Goal: Ask a question: Seek information or help from site administrators or community

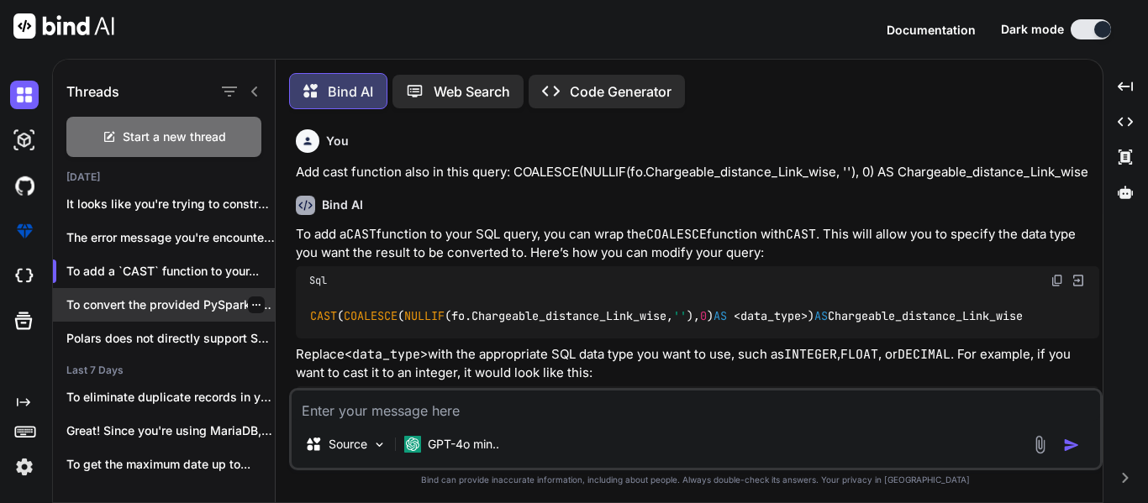
scroll to position [123, 0]
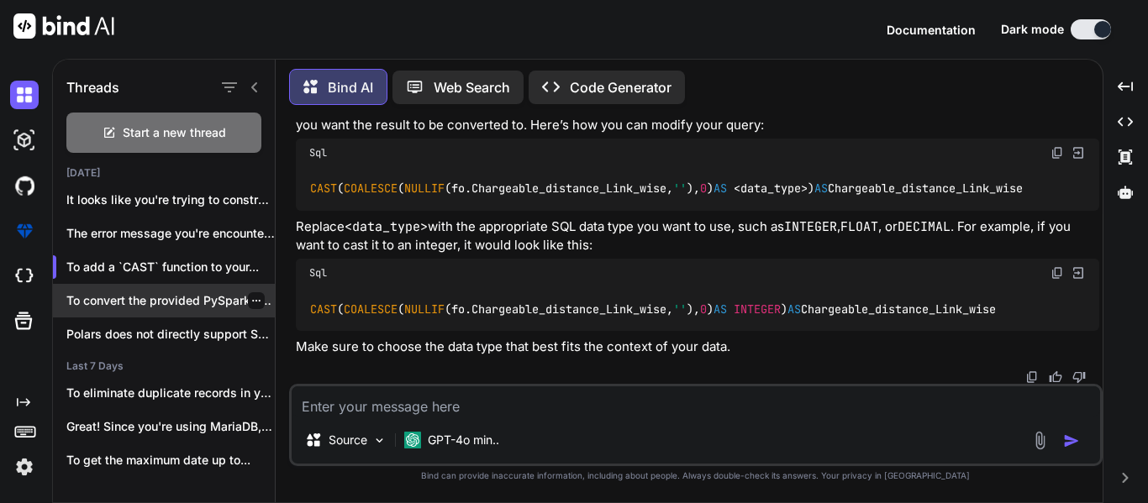
click at [189, 299] on p "To convert the provided PySpark code to..." at bounding box center [170, 300] width 208 height 17
type textarea "x"
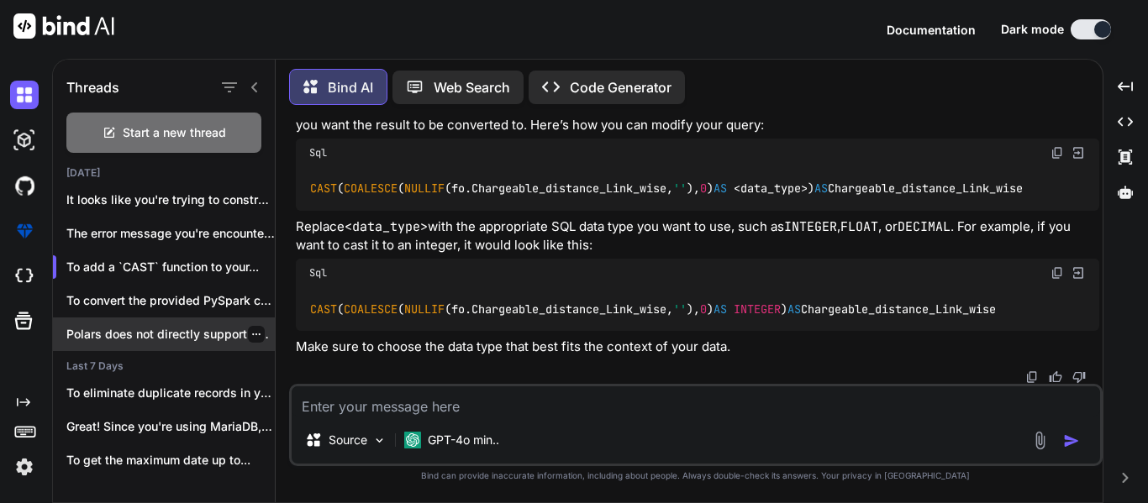
scroll to position [32, 0]
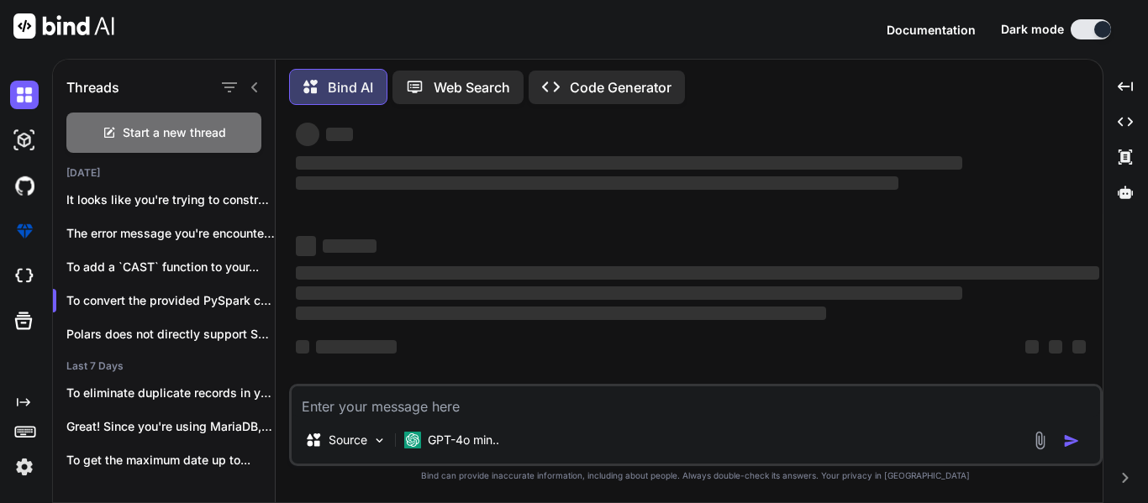
click at [489, 388] on textarea at bounding box center [696, 401] width 808 height 30
type textarea "C"
type textarea "x"
type textarea "Co"
type textarea "x"
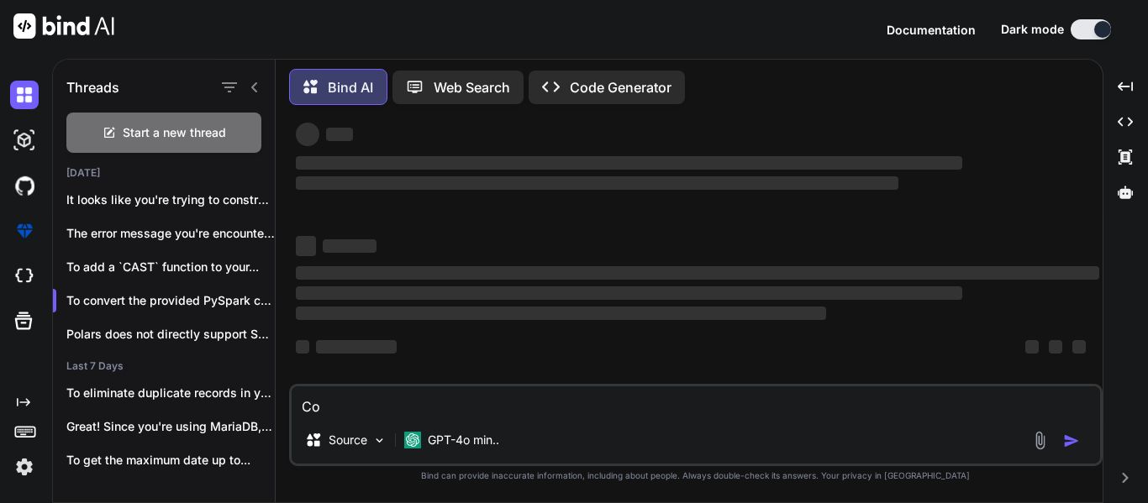
type textarea "Con"
type textarea "x"
type textarea "Conv"
type textarea "x"
type textarea "Conve"
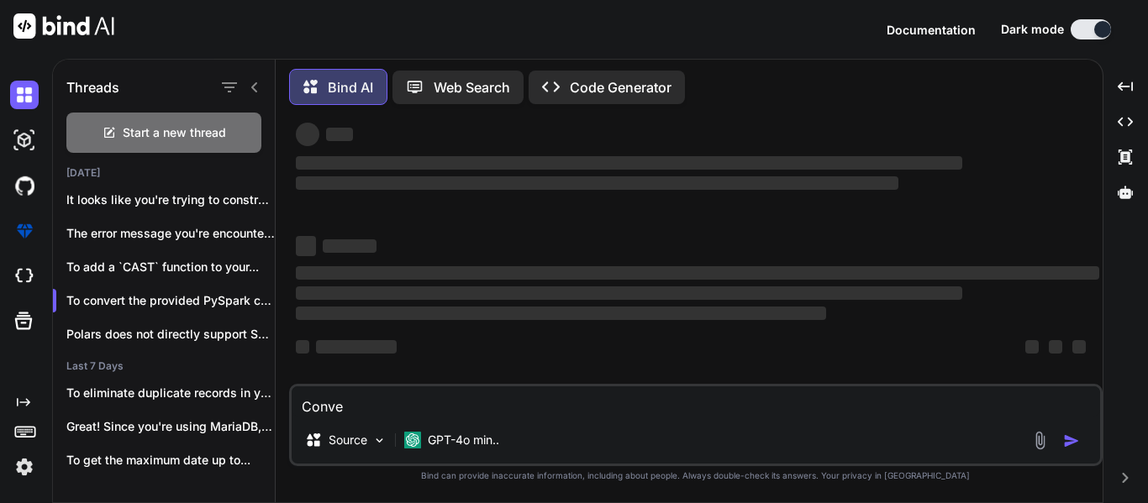
type textarea "x"
type textarea "Conver"
type textarea "x"
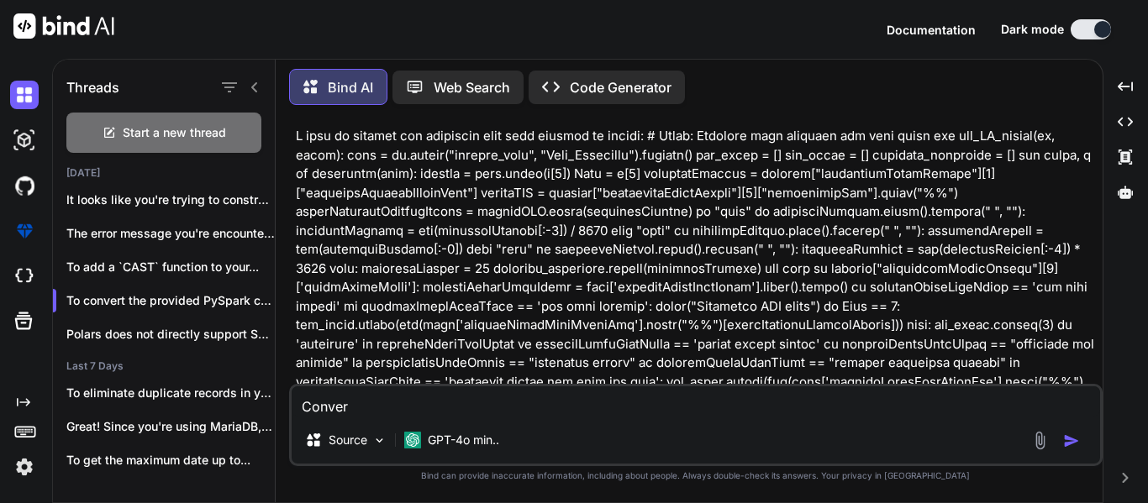
type textarea "Convert"
type textarea "x"
type textarea "Convert"
type textarea "x"
type textarea "Convert t"
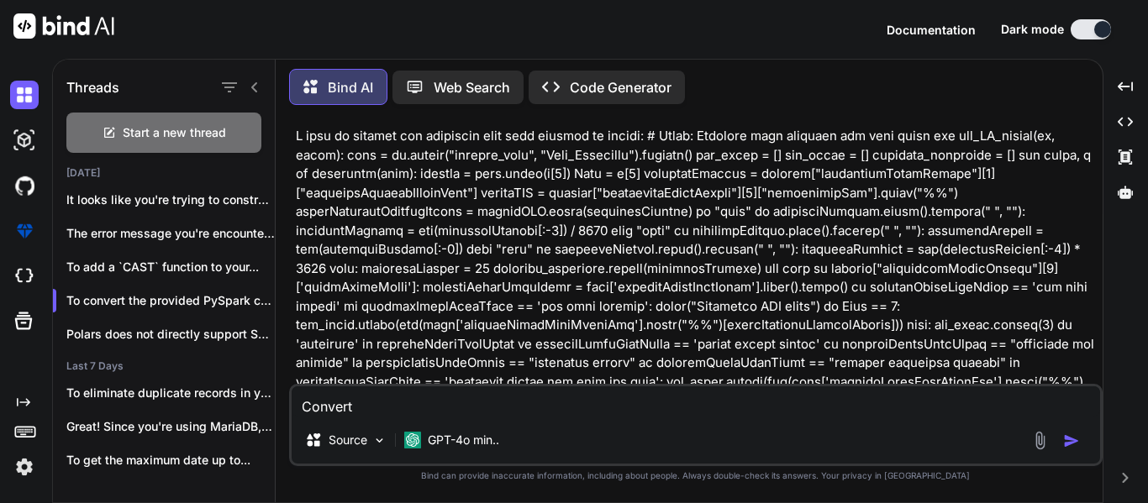
type textarea "x"
type textarea "Convert th"
type textarea "x"
type textarea "Convert the"
type textarea "x"
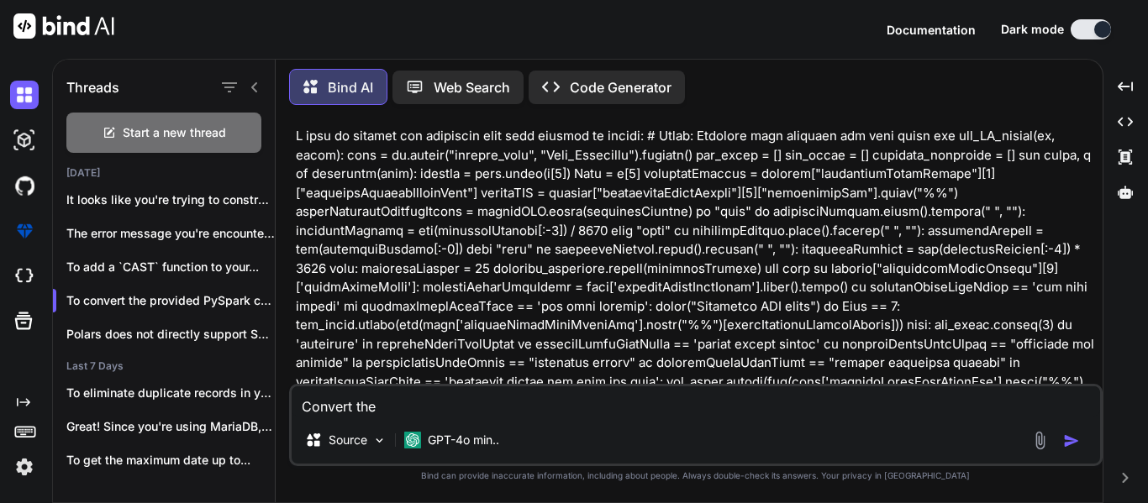
type textarea "Convert the"
type textarea "x"
type textarea "Convert the f"
type textarea "x"
type textarea "Convert the fo"
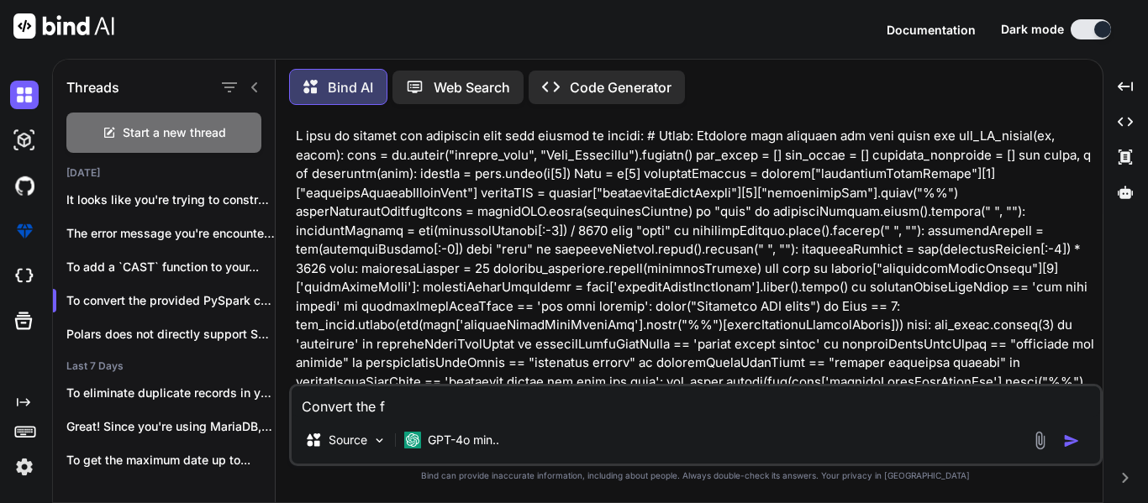
type textarea "x"
type textarea "Convert the fol"
type textarea "x"
type textarea "Convert the foll"
type textarea "x"
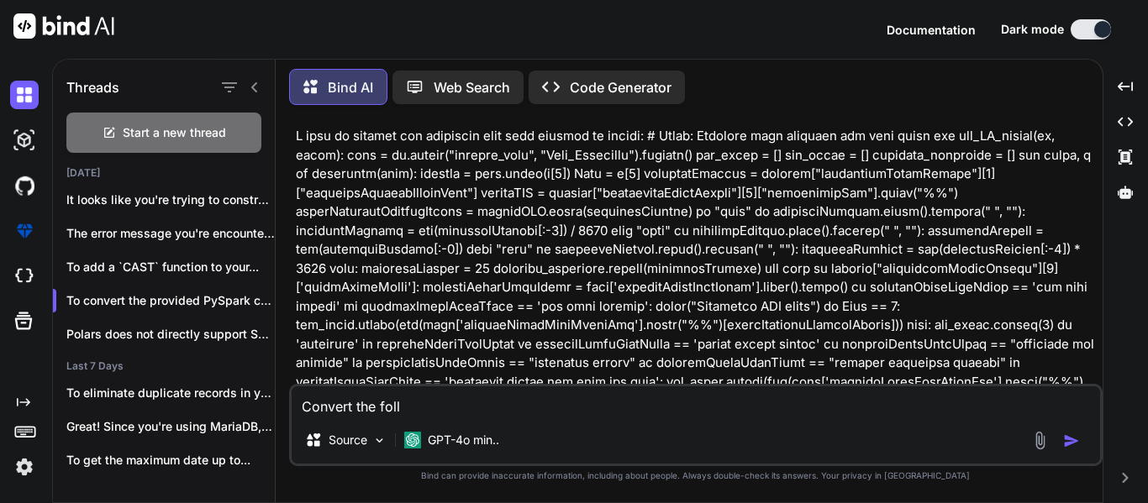
type textarea "Convert the follo"
type textarea "x"
type textarea "Convert the follow"
type textarea "x"
type textarea "Convert the followi"
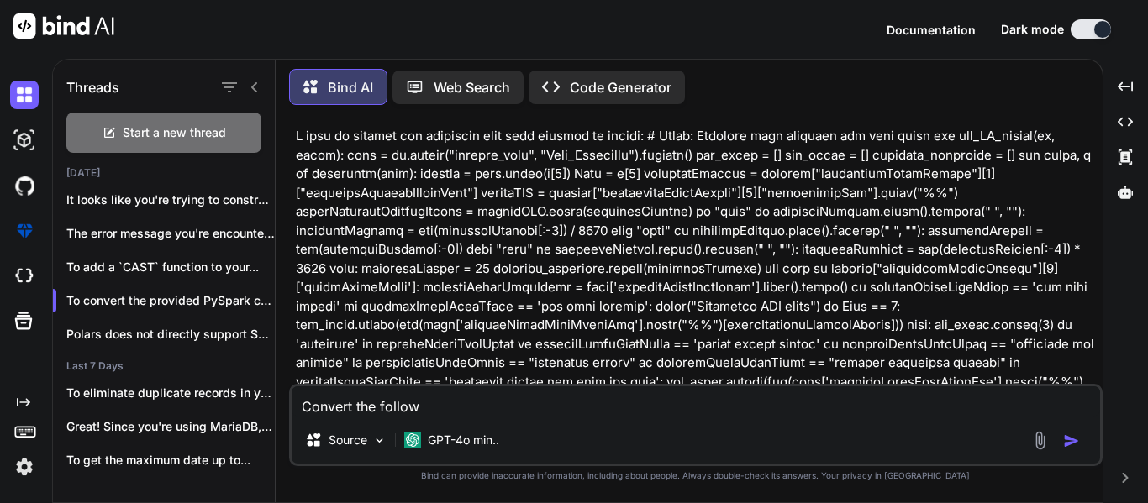
type textarea "x"
type textarea "Convert the followin"
type textarea "x"
type textarea "Convert the following"
type textarea "x"
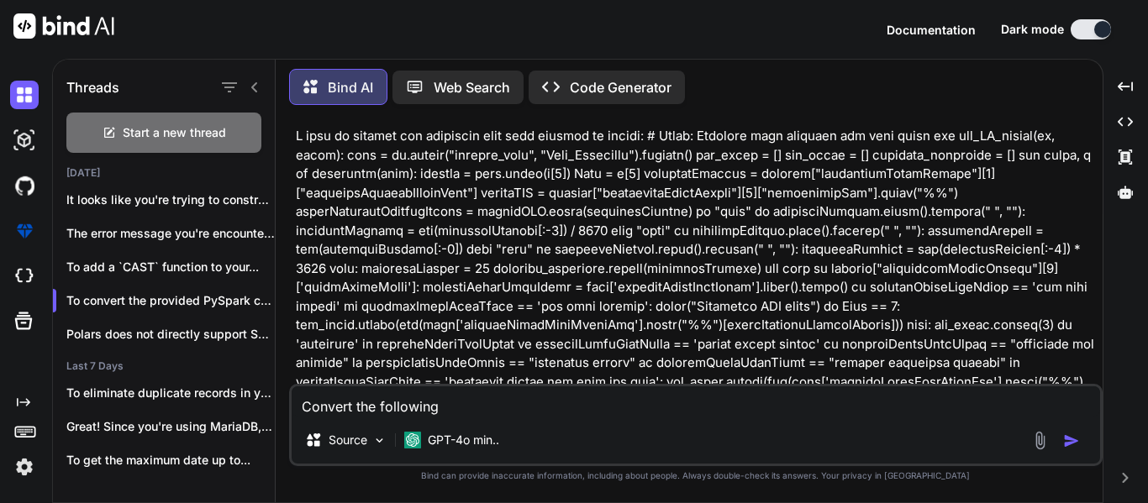
type textarea "Convert the following"
type textarea "x"
type textarea "Convert the following a"
type textarea "x"
type textarea "Convert the following al"
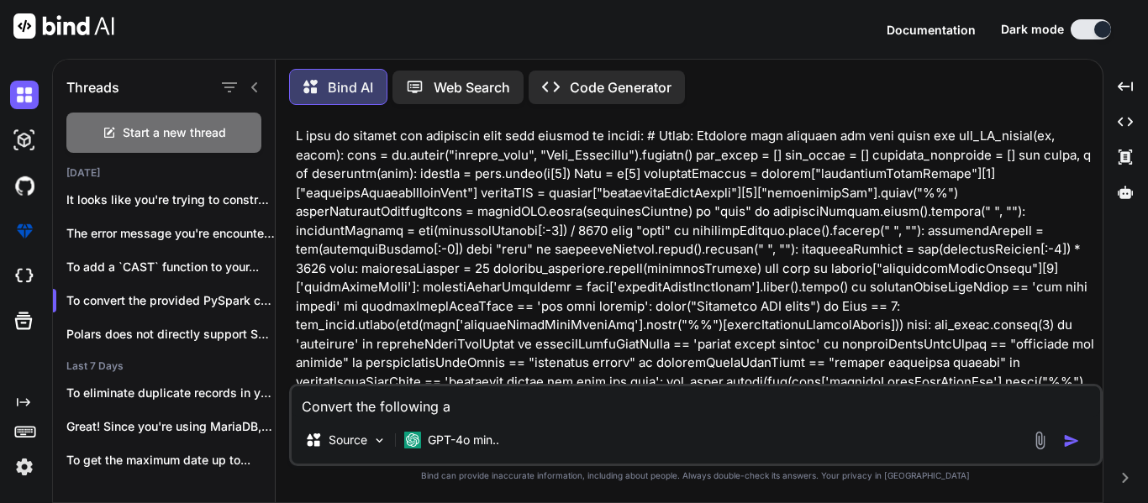
type textarea "x"
type textarea "Convert the following als"
type textarea "x"
type textarea "Convert the following also"
type textarea "x"
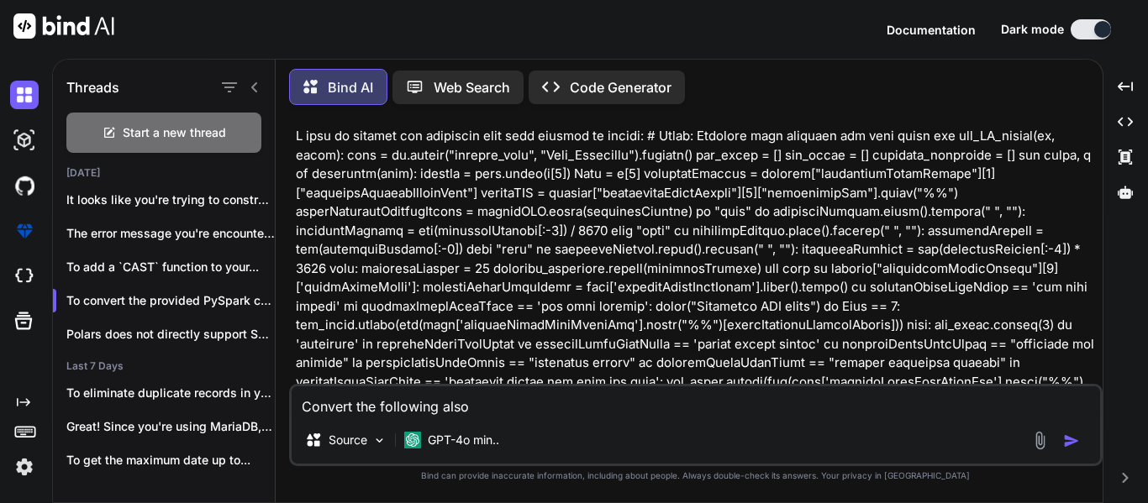
type textarea "Convert the following also:"
type textarea "x"
type textarea "Convert the following also:"
type textarea "x"
type textarea "Convert the following also: @"
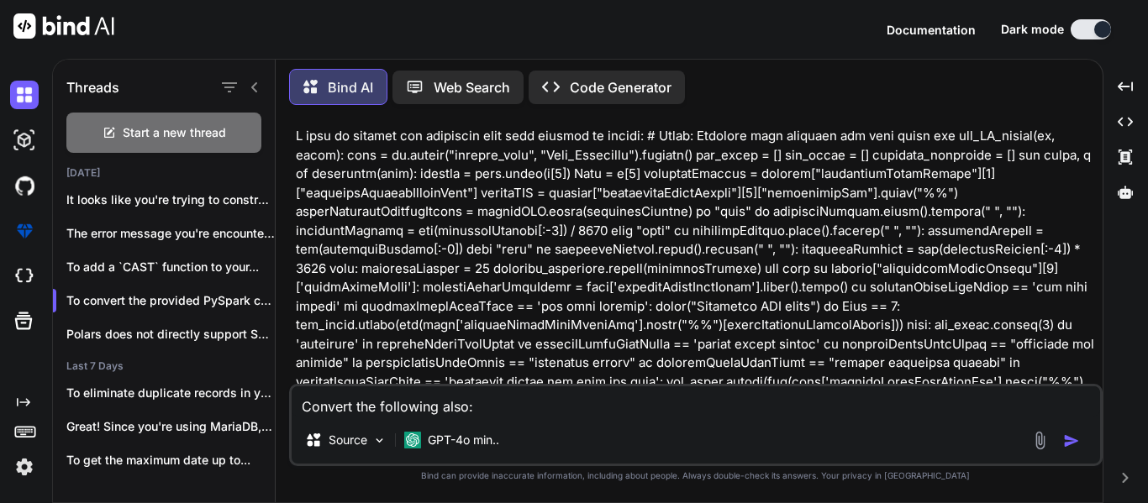
type textarea "x"
type textarea "Convert the following also:"
type textarea "x"
paste textarea "def get_BC_values(df, spark): rows = [DOMAIN_NAME]("product_json", "Year_Alignm…"
type textarea "Convert the following also: def get_BC_values(df, spark): rows = [DOMAIN_NAME](…"
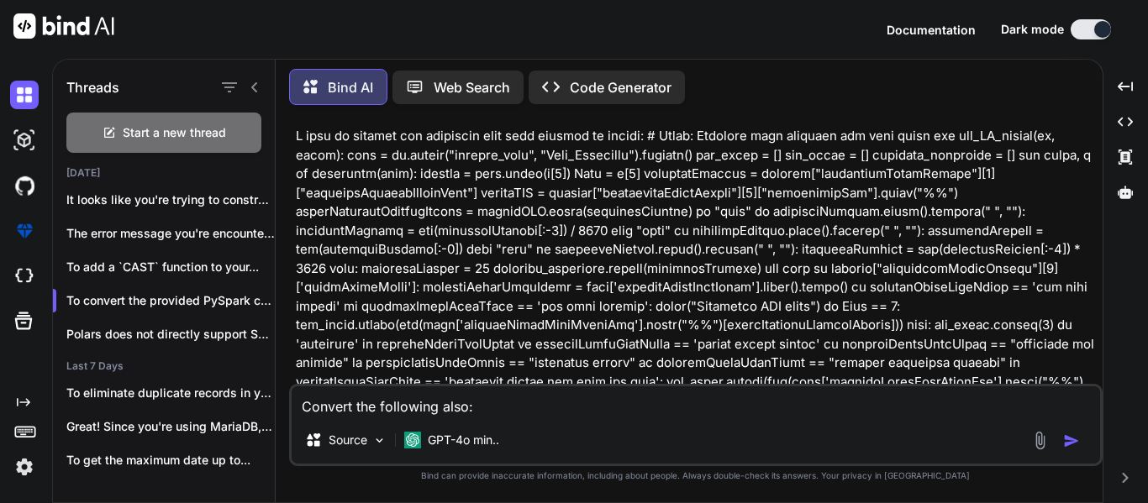
type textarea "x"
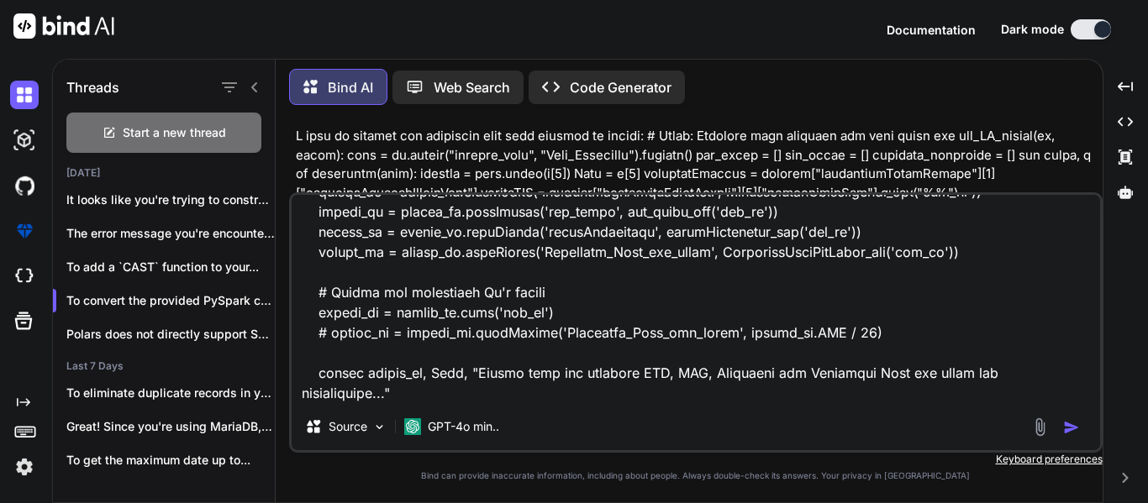
type textarea "Convert the following also: def get_BC_values(df, spark): rows = [DOMAIN_NAME](…"
type textarea "x"
type textarea "Convert the following also: def get_BC_values(df, spark): rows = [DOMAIN_NAME](…"
click at [1069, 427] on img "button" at bounding box center [1071, 427] width 17 height 17
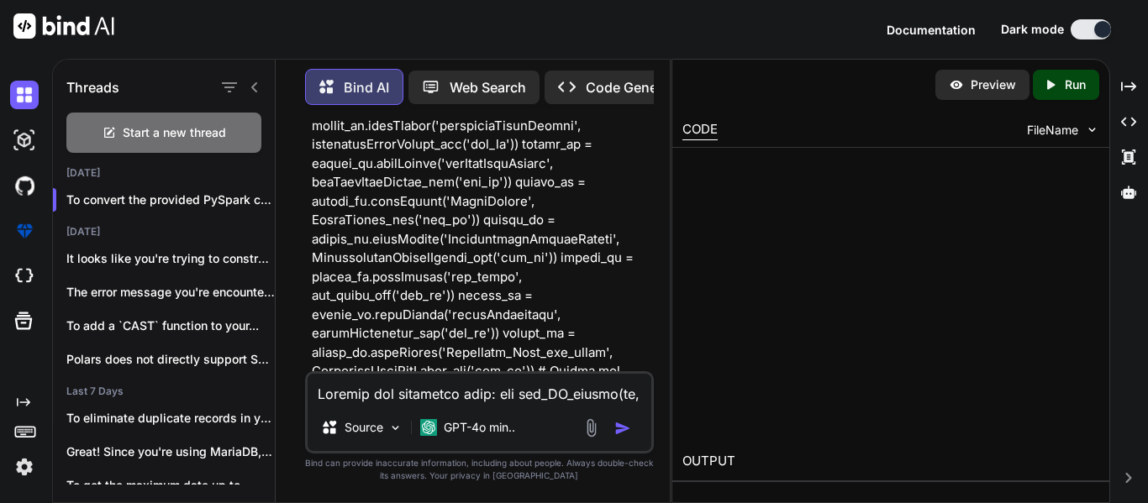
scroll to position [9315, 0]
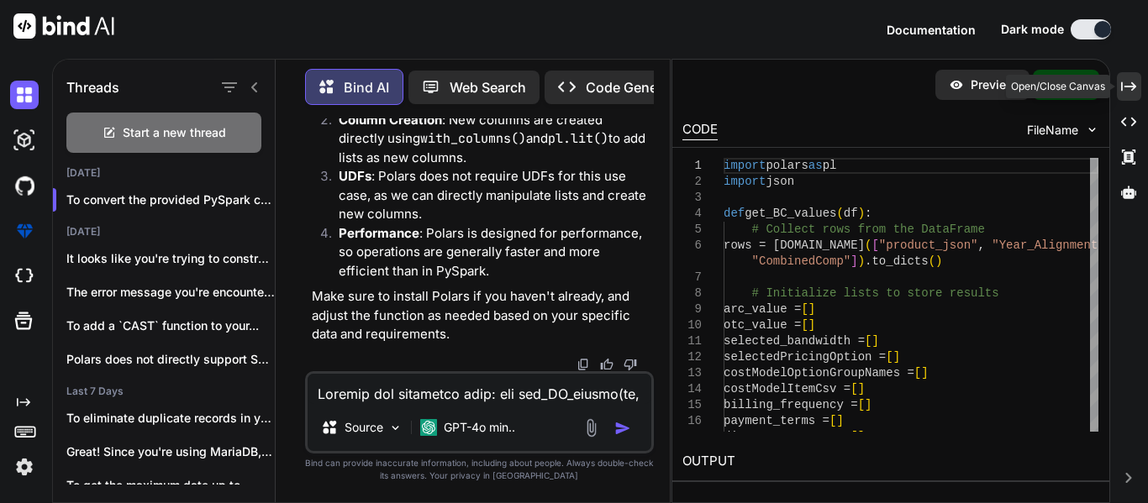
click at [1121, 84] on icon at bounding box center [1128, 85] width 15 height 9
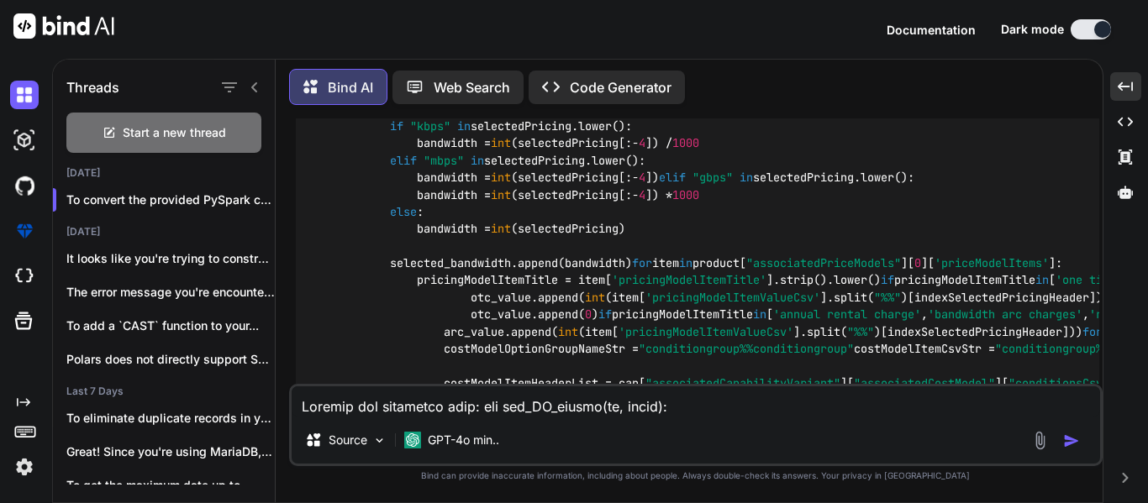
scroll to position [3397, 0]
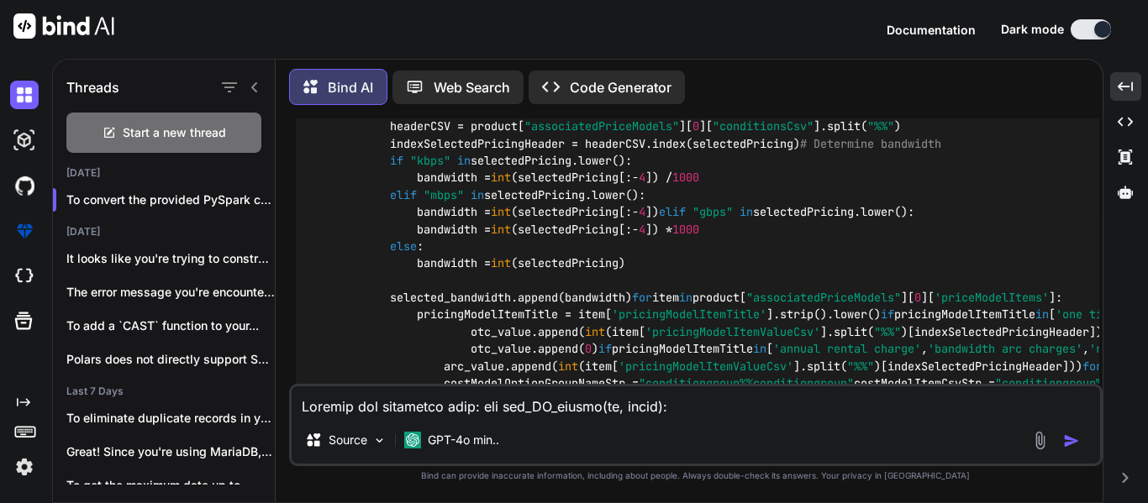
drag, startPoint x: 879, startPoint y: 272, endPoint x: 335, endPoint y: 279, distance: 543.6
copy code "rows = [DOMAIN_NAME]([ "product_json" , "Year_Alignment" , "CombinedComp" ]).to…"
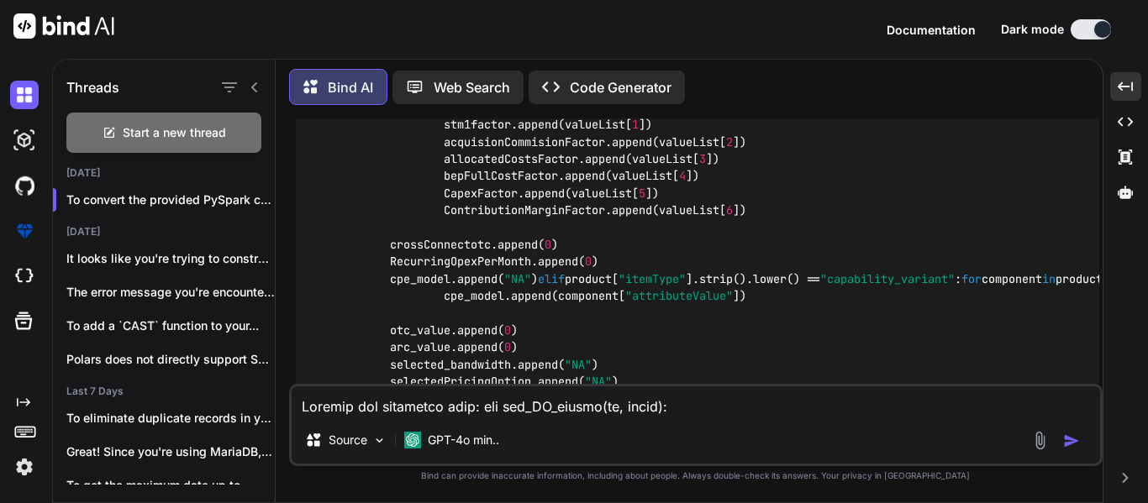
scroll to position [3901, 0]
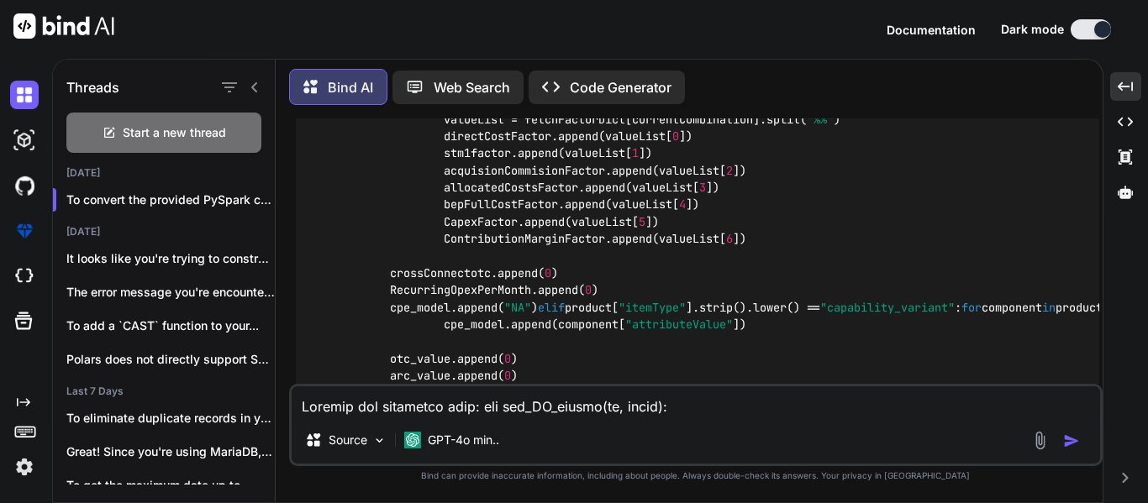
drag, startPoint x: 363, startPoint y: 181, endPoint x: 632, endPoint y: 178, distance: 268.8
click at [632, 178] on div "import polars as pl import json def get_BC_values ( df ): # Collect rows from t…" at bounding box center [697, 94] width 803 height 1774
copy code "product = json.loads(i[ "product_json" ])"
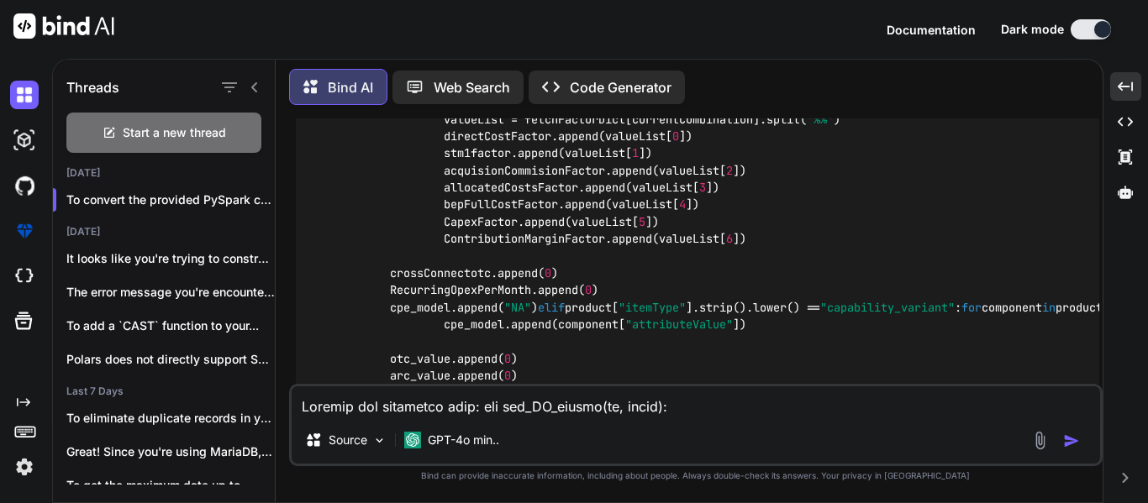
copy span "Year_Alignment"
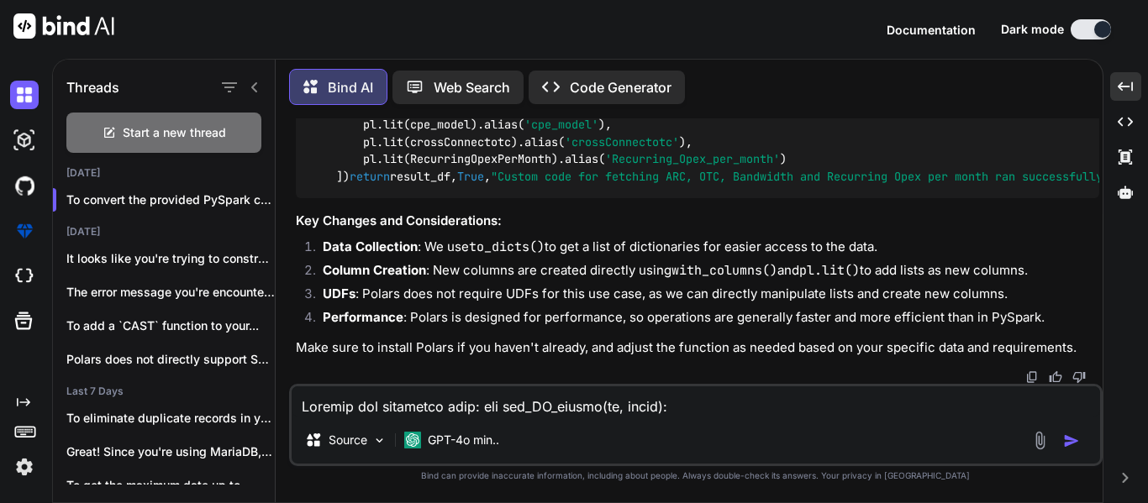
scroll to position [4993, 0]
copy span "CombinedComp"
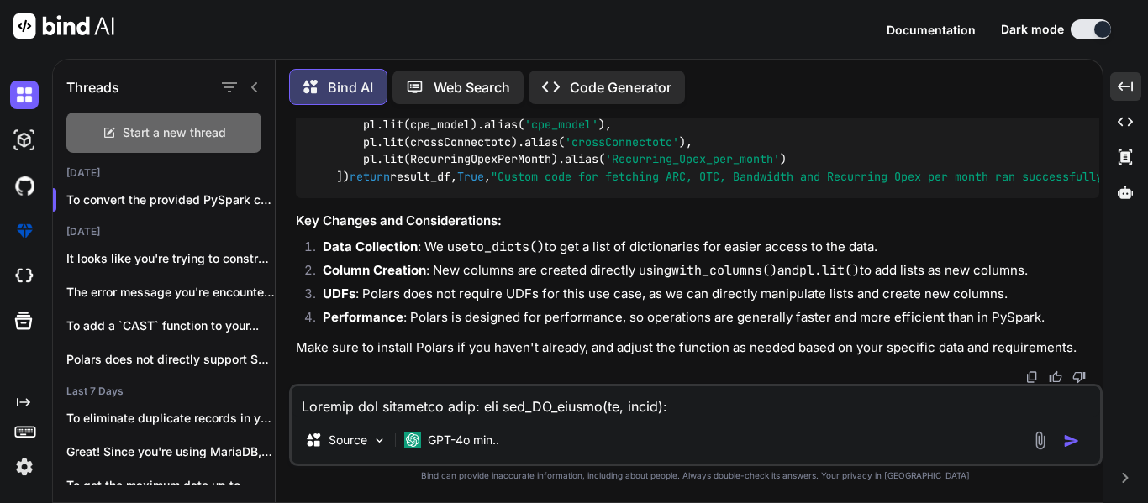
click at [138, 131] on span "Start a new thread" at bounding box center [174, 132] width 103 height 17
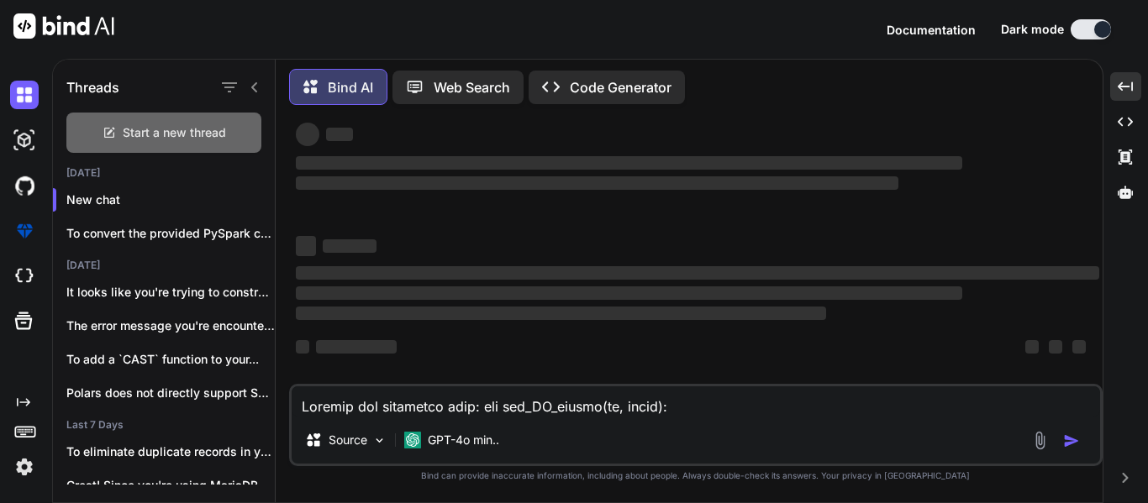
scroll to position [32, 0]
click at [416, 402] on textarea at bounding box center [696, 401] width 808 height 30
type textarea "x"
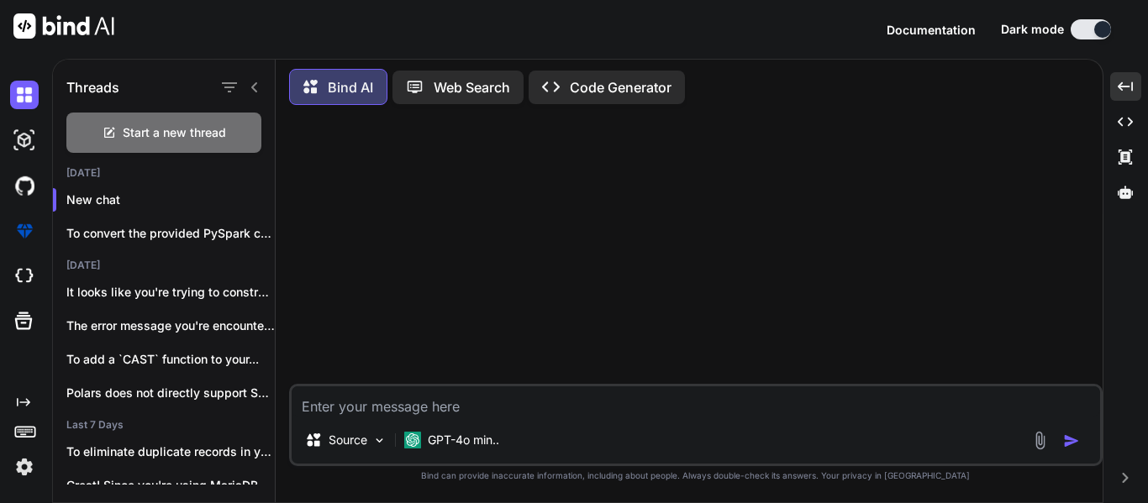
scroll to position [0, 0]
type textarea "C"
type textarea "x"
type textarea "Co"
type textarea "x"
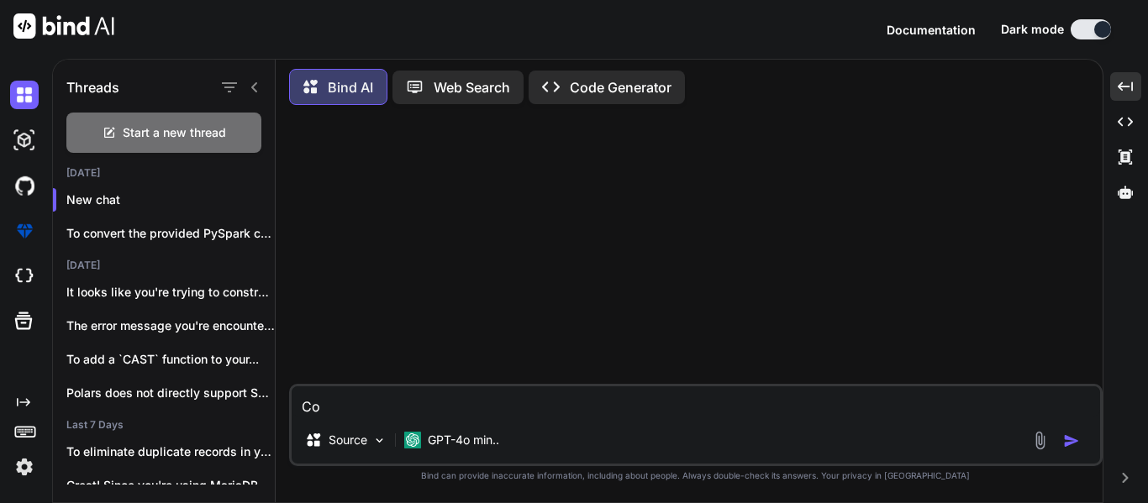
type textarea "Cor"
type textarea "x"
type textarea "Corr"
type textarea "x"
type textarea "Corre"
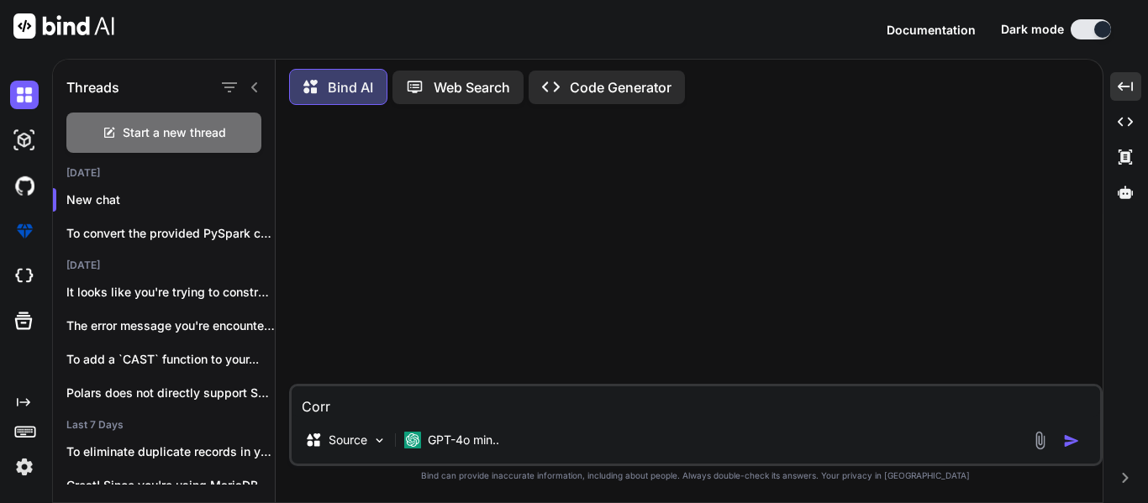
type textarea "x"
type textarea "Correc"
type textarea "x"
type textarea "Correct"
type textarea "x"
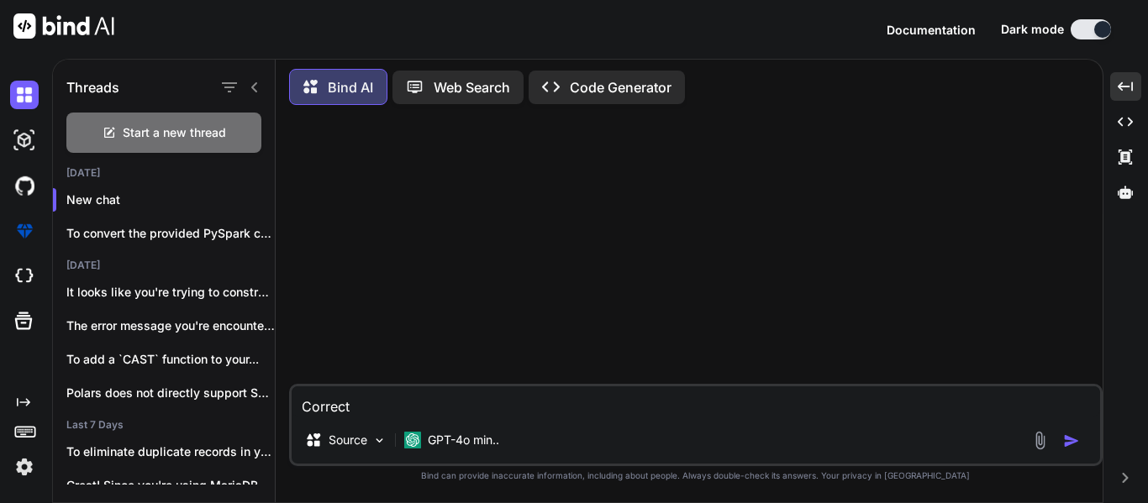
type textarea "Correct"
type textarea "x"
type textarea "Correct t"
type textarea "x"
type textarea "Correct th"
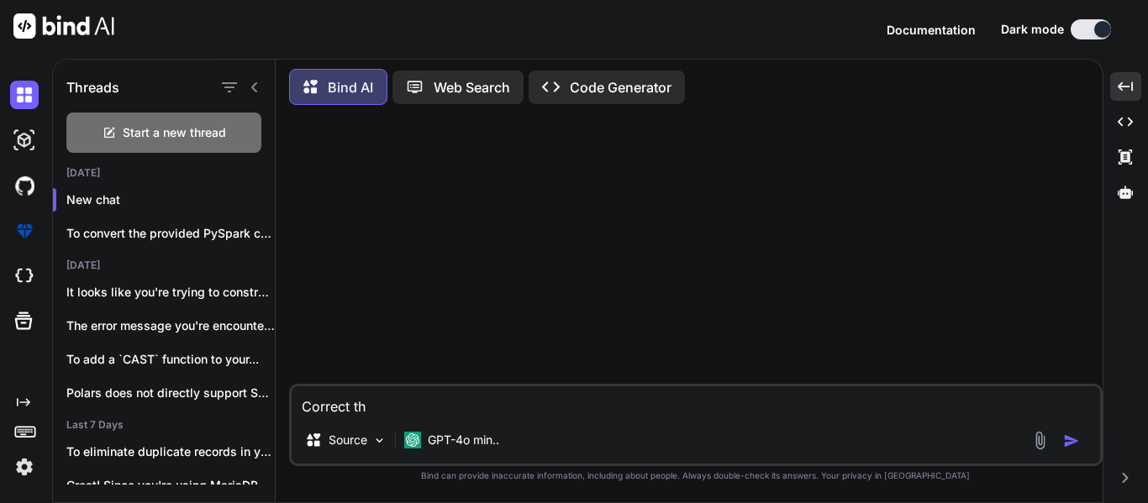
type textarea "x"
type textarea "Correct ths"
type textarea "x"
type textarea "Correct thsi"
type textarea "x"
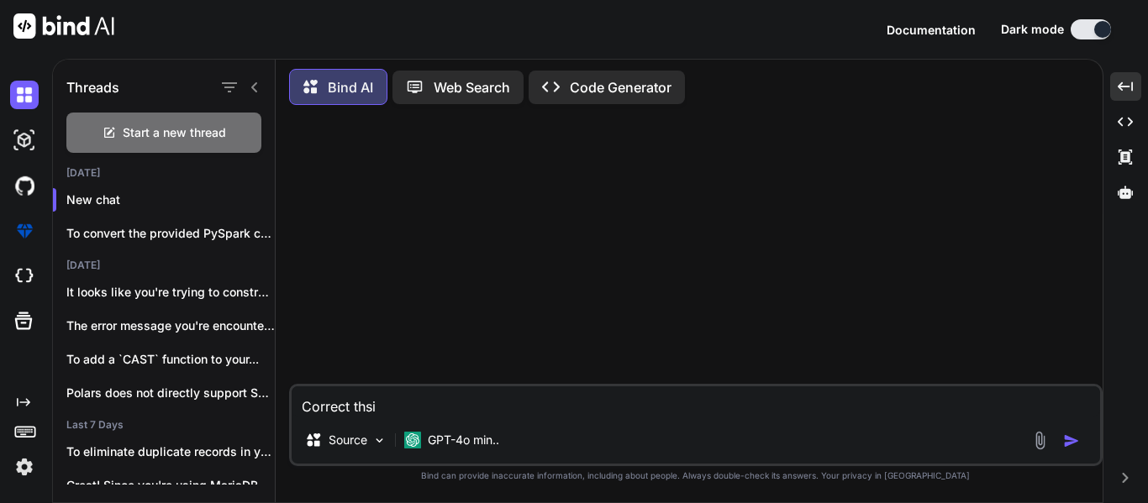
type textarea "Correct thsi"
type textarea "x"
type textarea "Correct thsi q"
type textarea "x"
type textarea "Correct thsi qu"
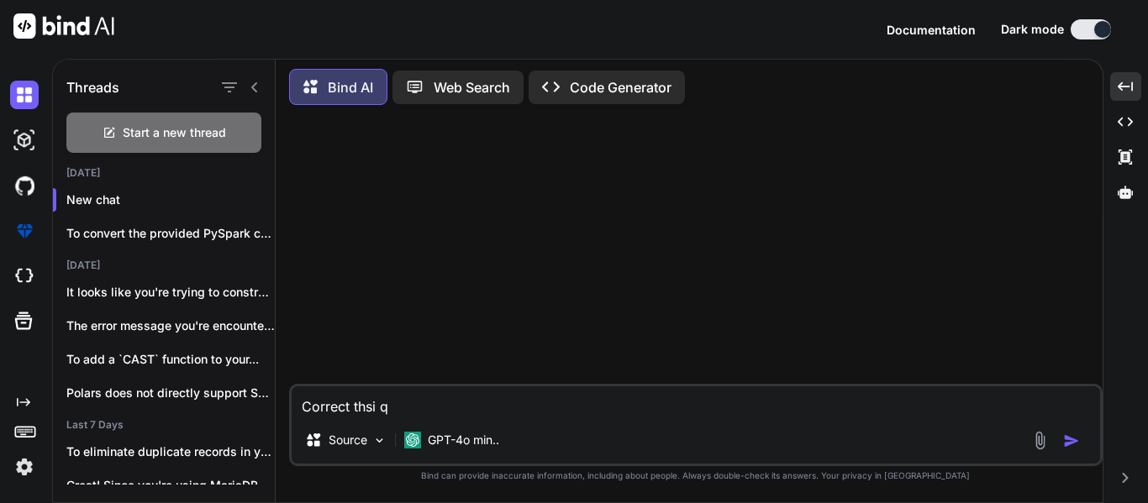
type textarea "x"
type textarea "Correct thsi que"
type textarea "x"
type textarea "Correct thsi quer"
type textarea "x"
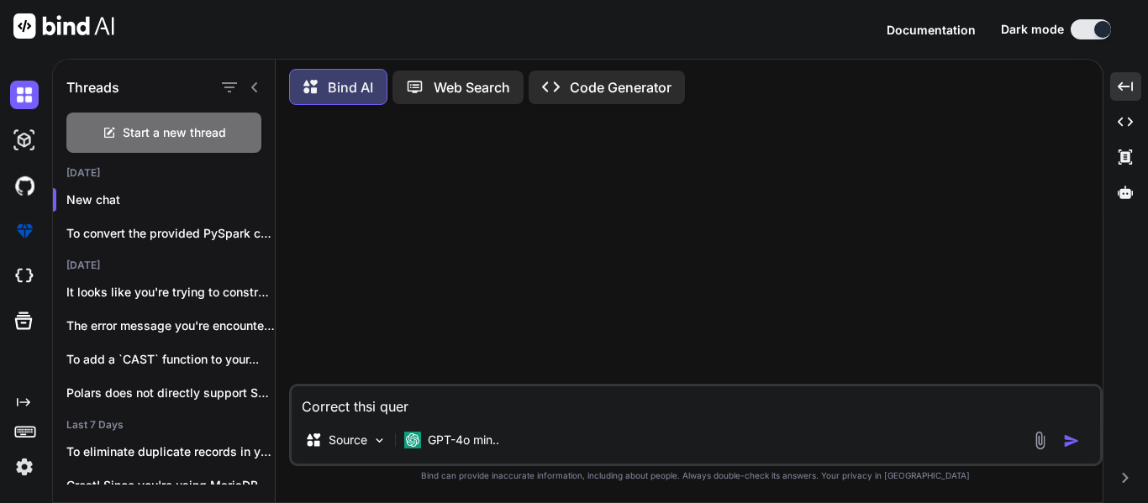
type textarea "Correct thsi que"
type textarea "x"
type textarea "Correct thsi qu"
type textarea "x"
type textarea "Correct thsi q"
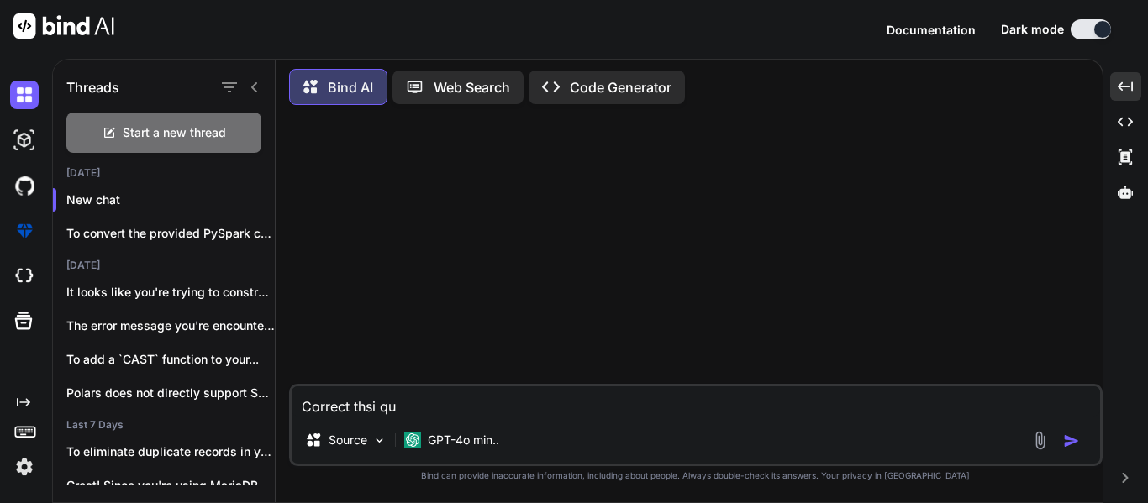
type textarea "x"
type textarea "Correct thsi"
type textarea "x"
type textarea "Correct thsi"
type textarea "x"
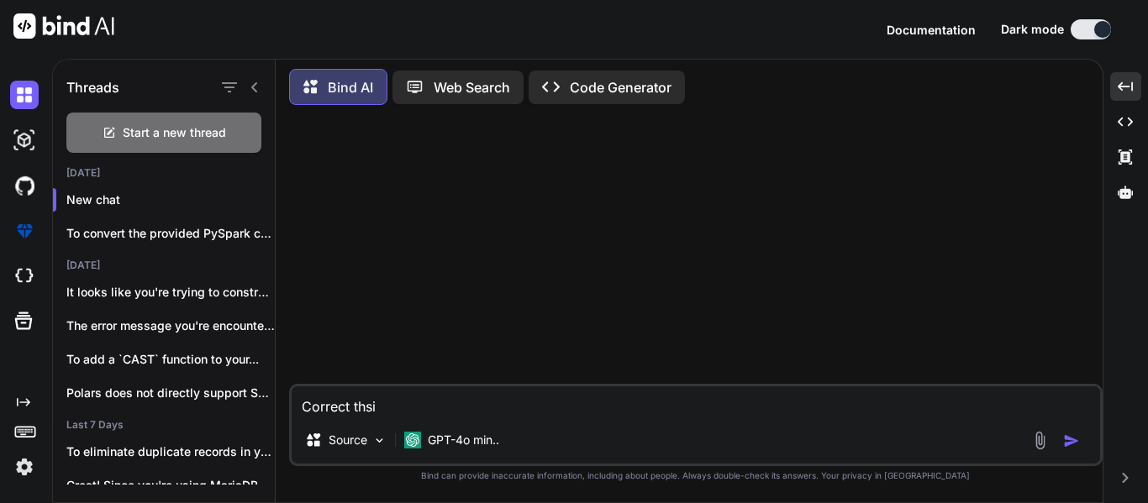
type textarea "Correct ths"
type textarea "x"
type textarea "Correct th"
type textarea "x"
type textarea "Correct thi"
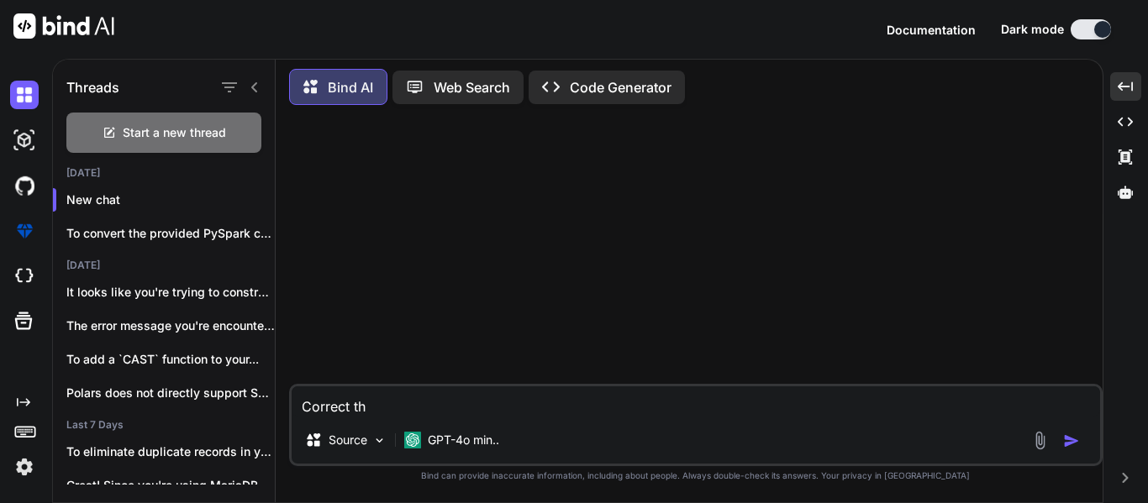
type textarea "x"
type textarea "Correct this"
type textarea "x"
type textarea "Correct this"
type textarea "x"
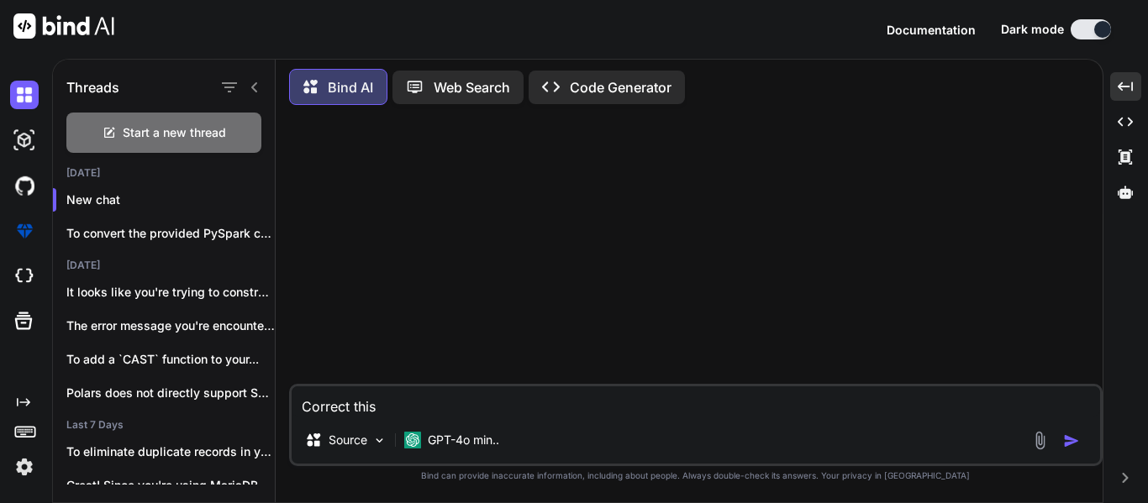
type textarea "Correct this q"
type textarea "x"
type textarea "Correct this qu"
type textarea "x"
type textarea "Correct this que"
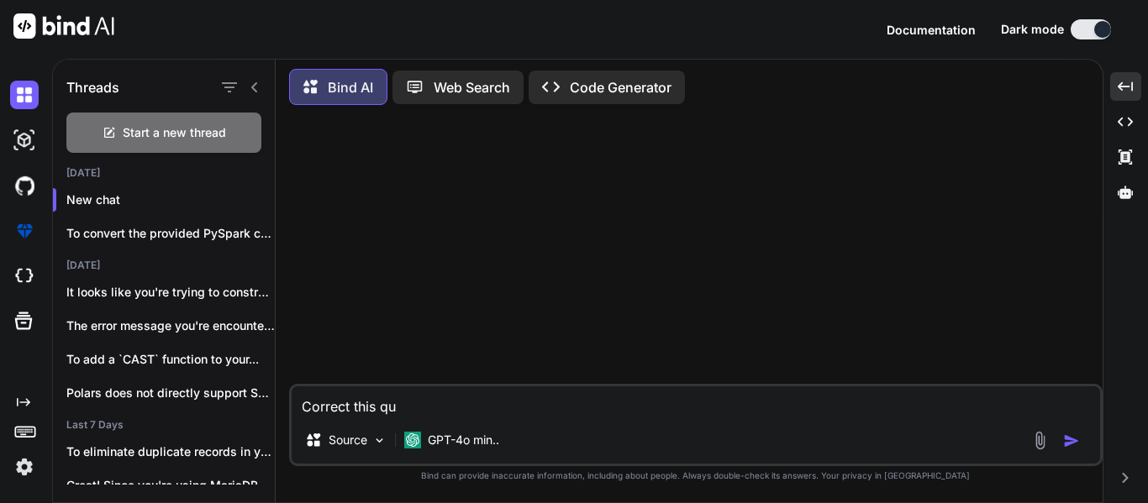
type textarea "x"
type textarea "Correct this quer"
type textarea "x"
type textarea "Correct this query"
type textarea "x"
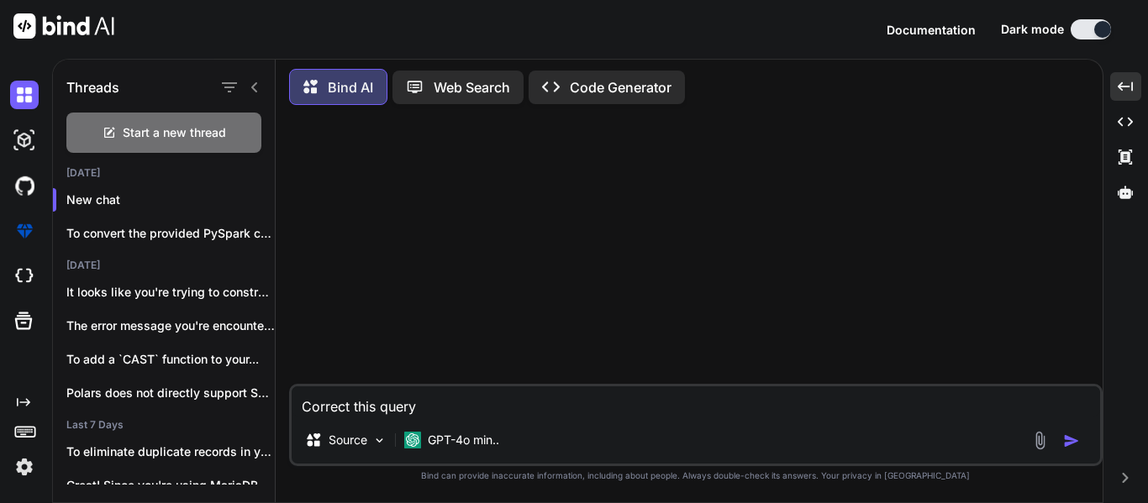
type textarea "Correct this query"
type textarea "x"
type textarea "Correct this query w"
type textarea "x"
type textarea "Correct this query wh"
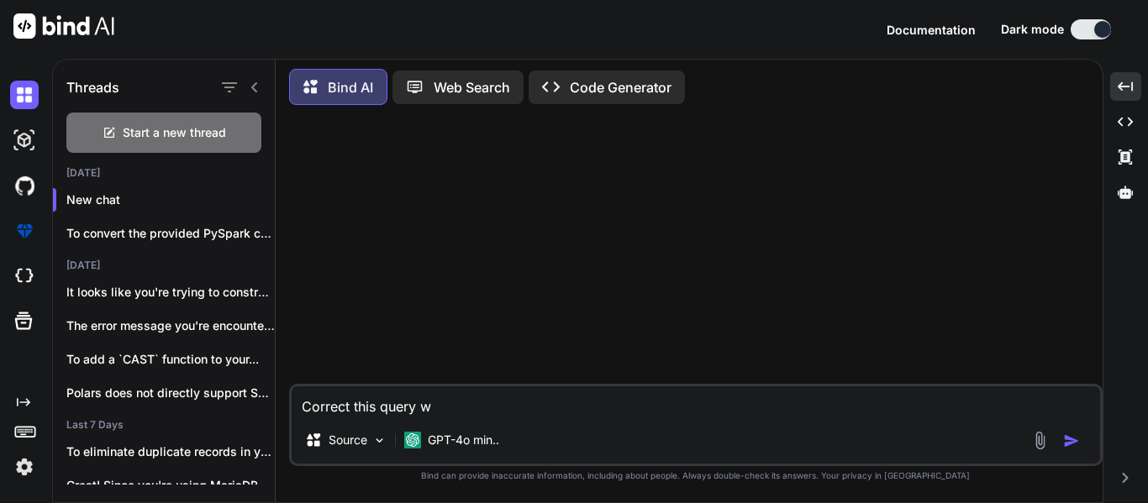
type textarea "x"
type textarea "Correct this query whi"
type textarea "x"
type textarea "Correct this query whic"
type textarea "x"
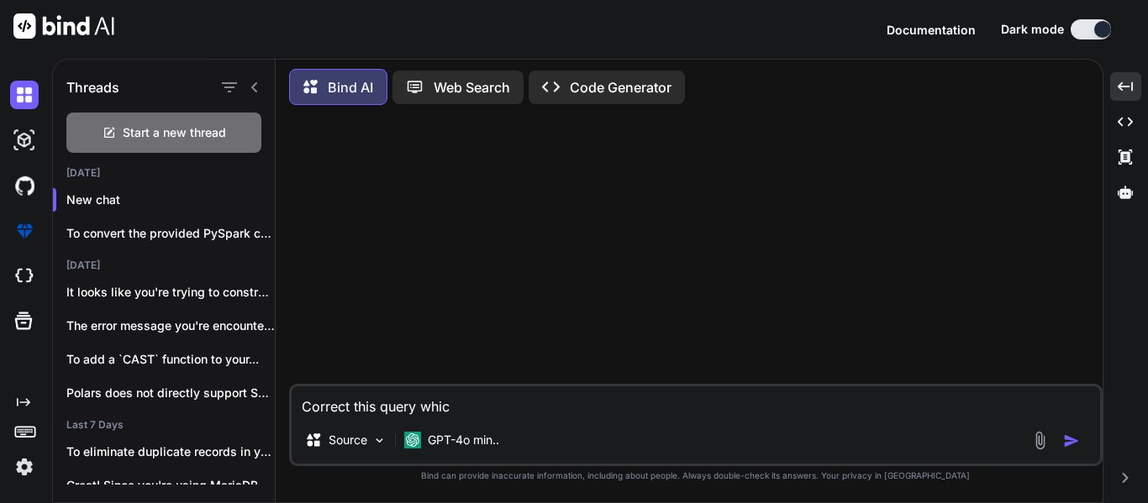
type textarea "Correct this query which"
type textarea "x"
type textarea "Correct this query which"
type textarea "x"
type textarea "Correct this query which I"
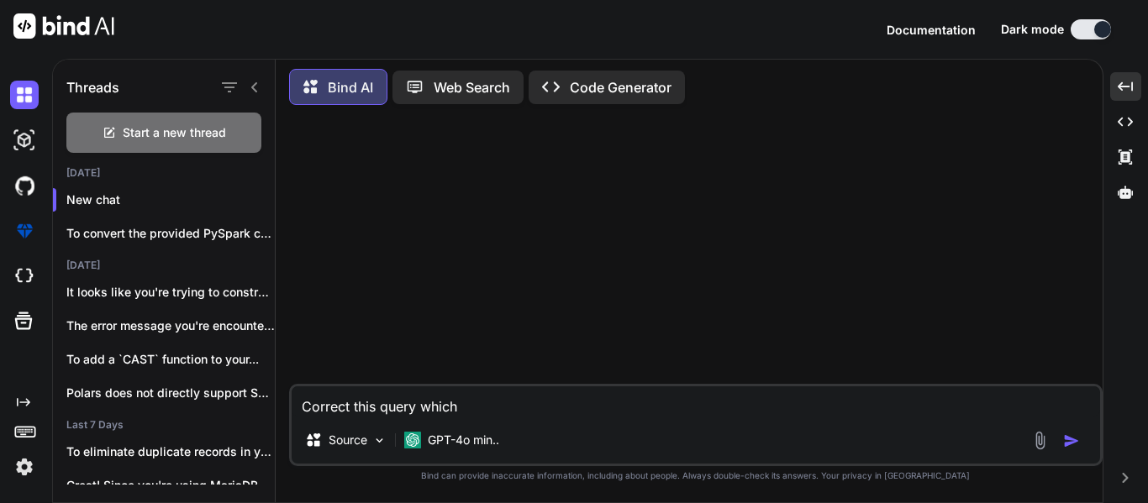
type textarea "x"
type textarea "Correct this query which I"
type textarea "x"
type textarea "Correct this query which I a"
type textarea "x"
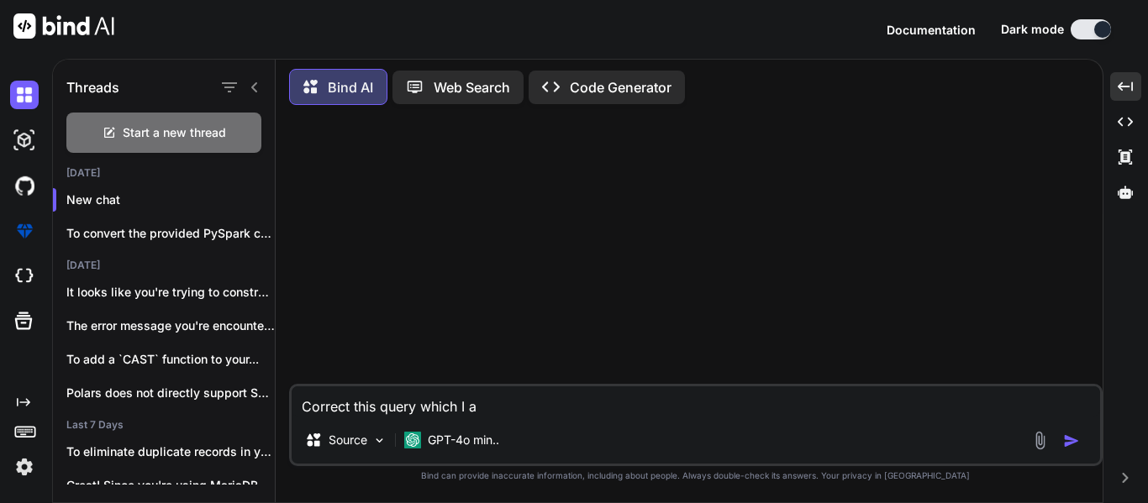
type textarea "Correct this query which I am"
type textarea "x"
type textarea "Correct this query which I am"
type textarea "x"
type textarea "Correct this query which I am t"
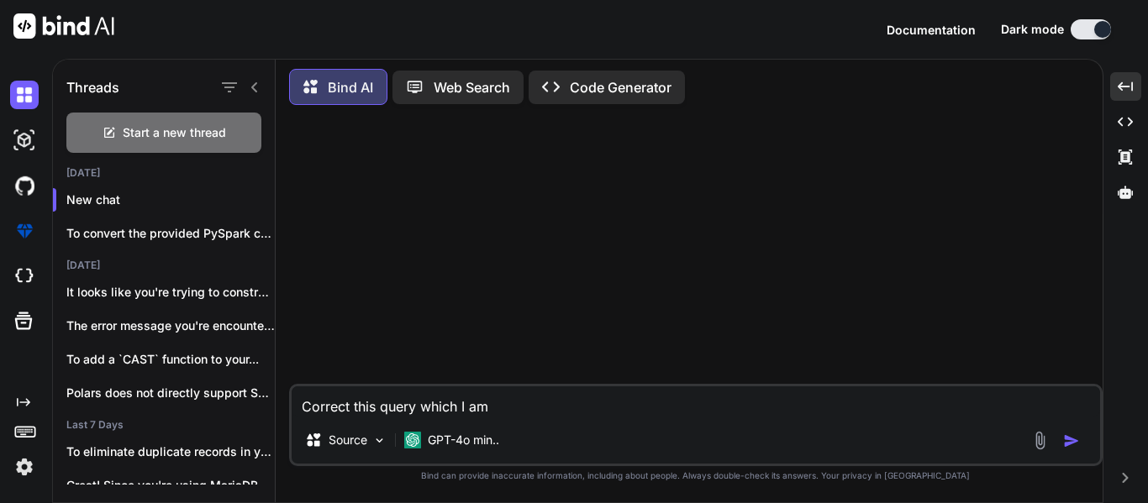
type textarea "x"
type textarea "Correct this query which I am tr"
type textarea "x"
type textarea "Correct this query which I am try"
type textarea "x"
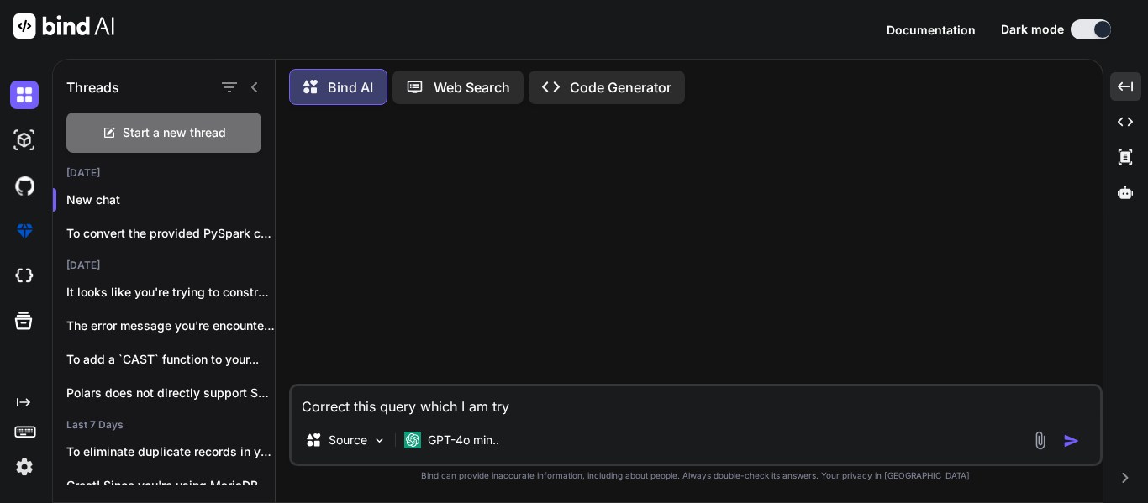
type textarea "Correct this query which I am tryi"
type textarea "x"
type textarea "Correct this query which I am tryin"
type textarea "x"
type textarea "Correct this query which I am trying"
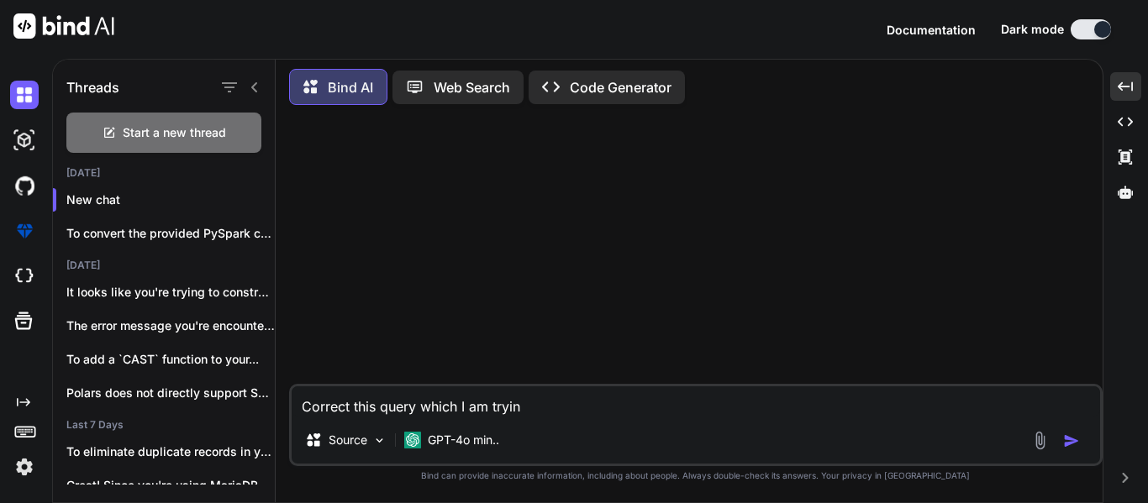
type textarea "x"
type textarea "Correct this query which I am trying"
type textarea "x"
type textarea "Correct this query which I am trying t"
type textarea "x"
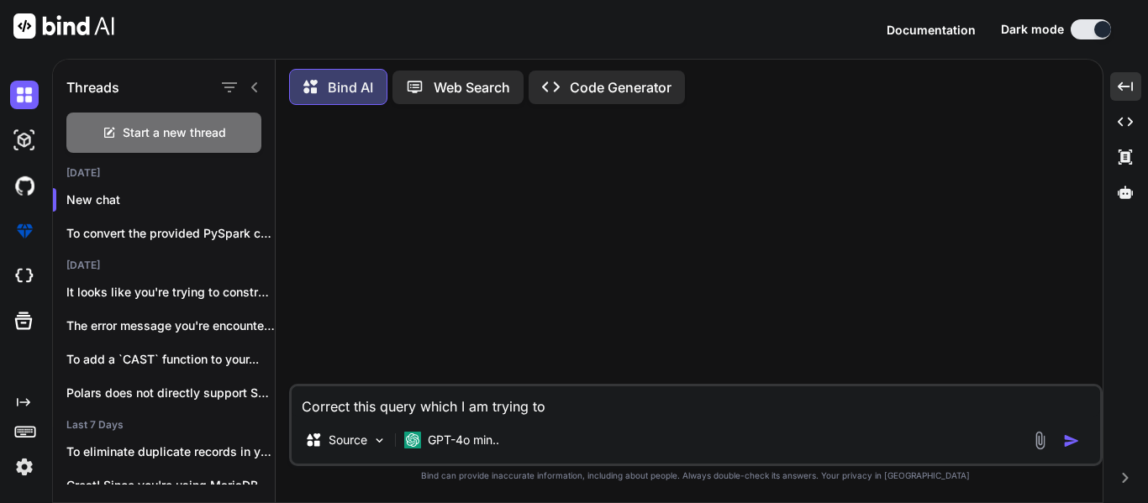
type textarea "Correct this query which I am trying to"
type textarea "x"
type textarea "Correct this query which I am trying to r"
type textarea "x"
type textarea "Correct this query which I am trying to ru"
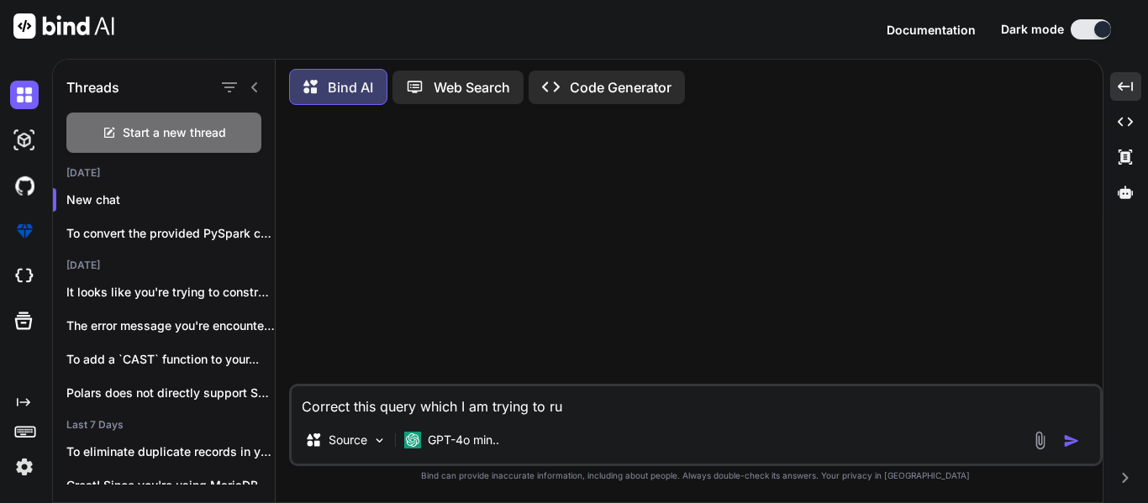
type textarea "x"
type textarea "Correct this query which I am trying to run"
type textarea "x"
type textarea "Correct this query which I am trying to run"
type textarea "x"
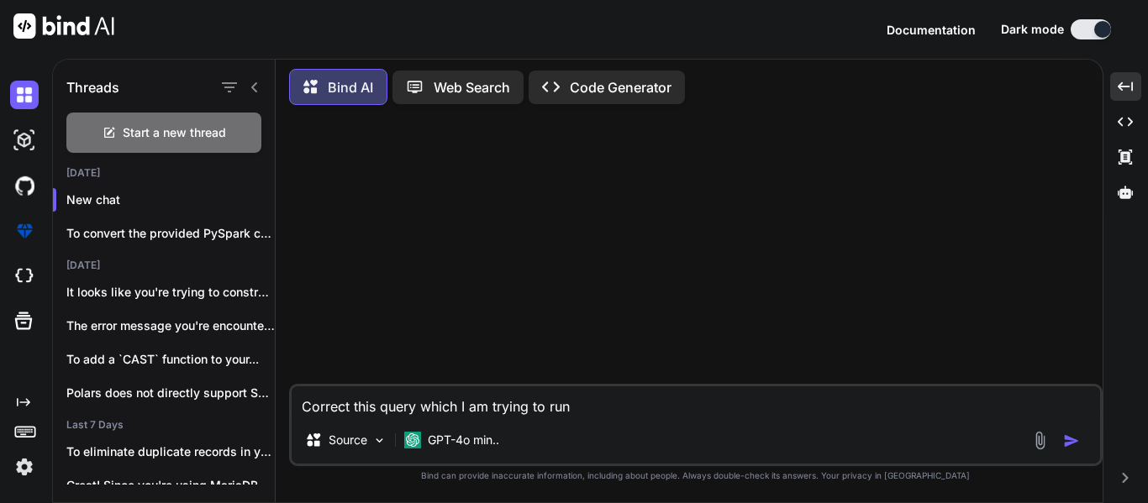
type textarea "Correct this query which I am trying to run t"
type textarea "x"
type textarea "Correct this query which I am trying to run th"
type textarea "x"
type textarea "Correct this query which I am trying to run thr"
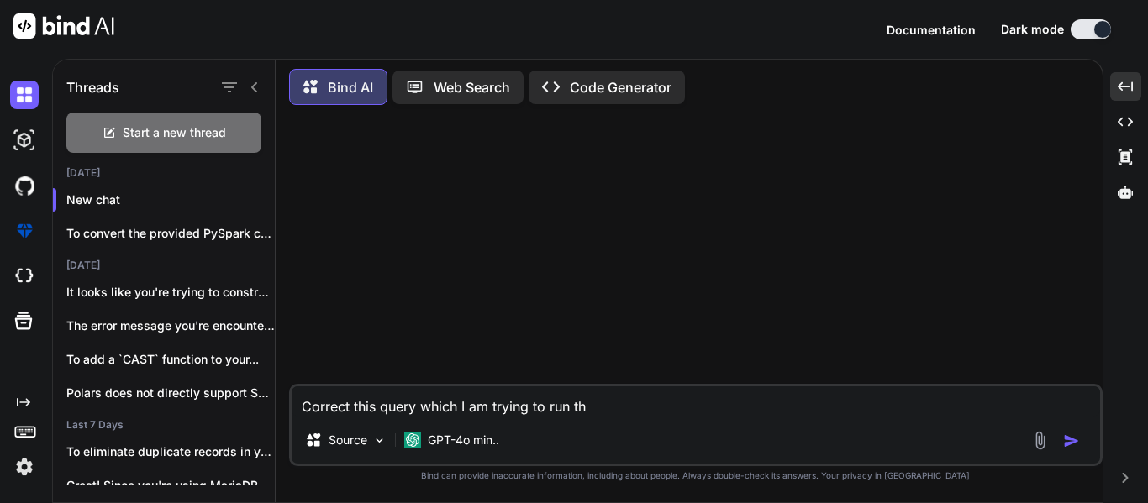
type textarea "x"
type textarea "Correct this query which I am trying to run thro"
type textarea "x"
type textarea "Correct this query which I am trying to run throg"
type textarea "x"
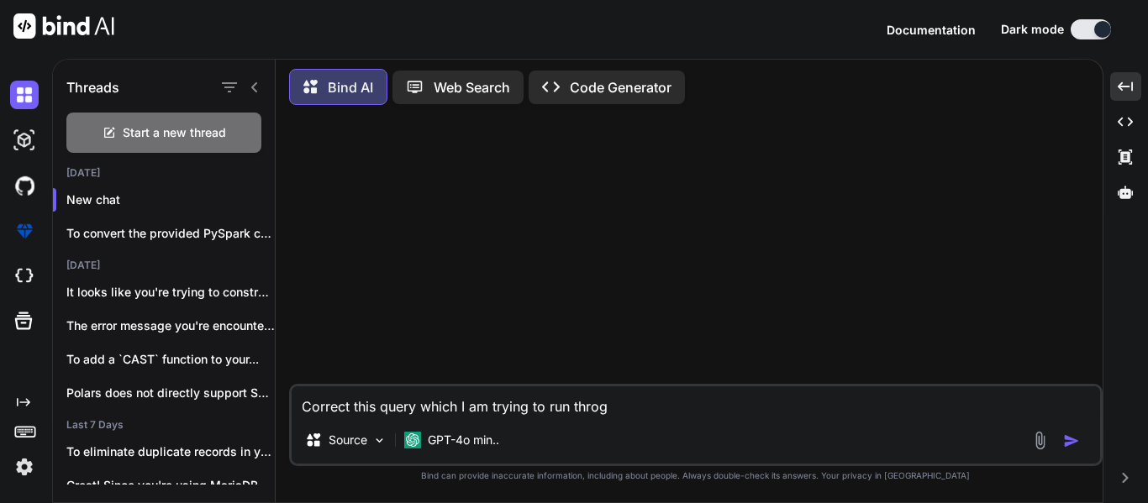
type textarea "Correct this query which I am trying to run thro"
type textarea "x"
type textarea "Correct this query which I am trying to run throu"
type textarea "x"
type textarea "Correct this query which I am trying to run throug"
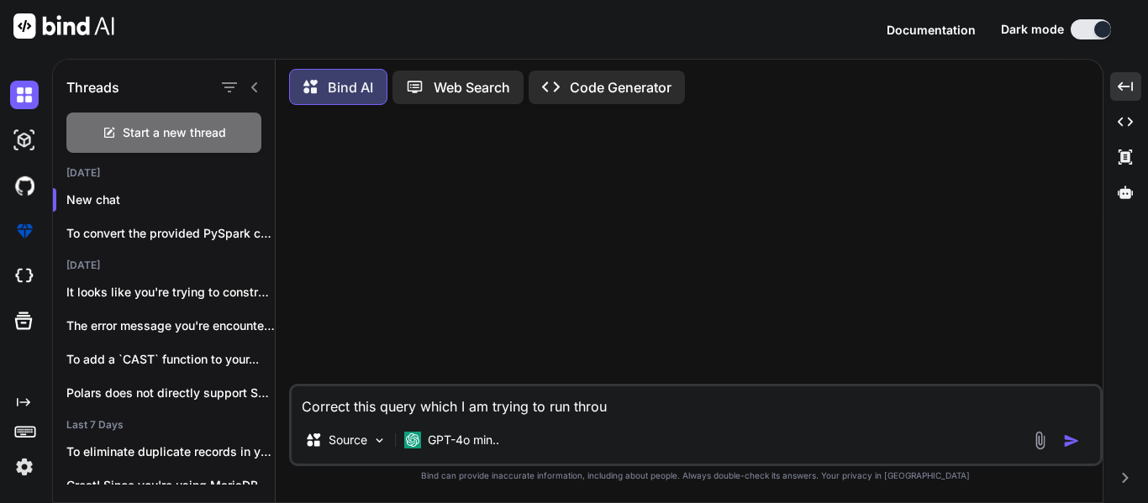
type textarea "x"
type textarea "Correct this query which I am trying to run through"
type textarea "x"
type textarea "Correct this query which I am trying to run through"
paste textarea "CASE When Product = 'Internet Leased Line' AND Type_of_customer = 'Non-ISP' the…"
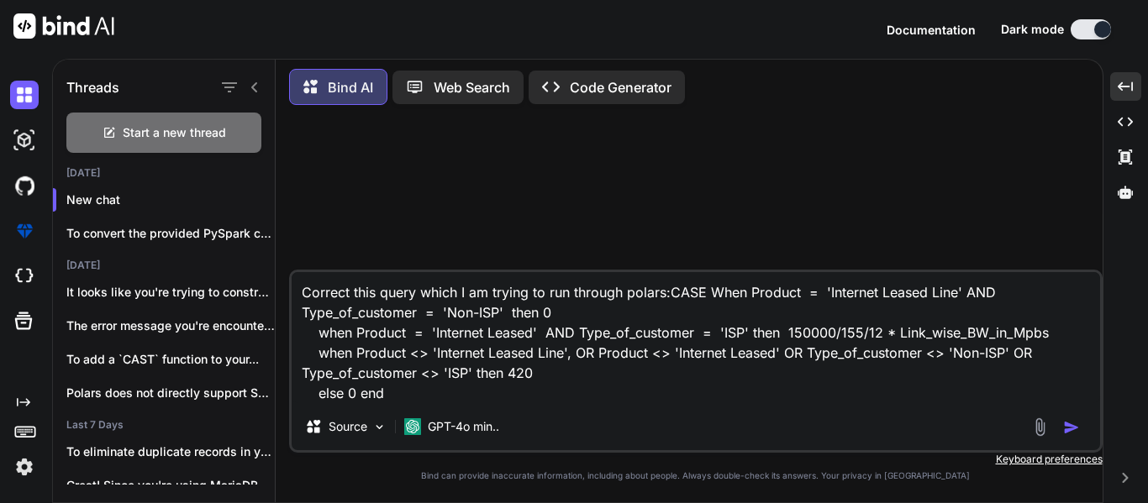
click at [674, 293] on textarea "Correct this query which I am trying to run through polars:CASE When Product = …" at bounding box center [696, 337] width 808 height 131
click at [1064, 421] on img "button" at bounding box center [1071, 427] width 17 height 17
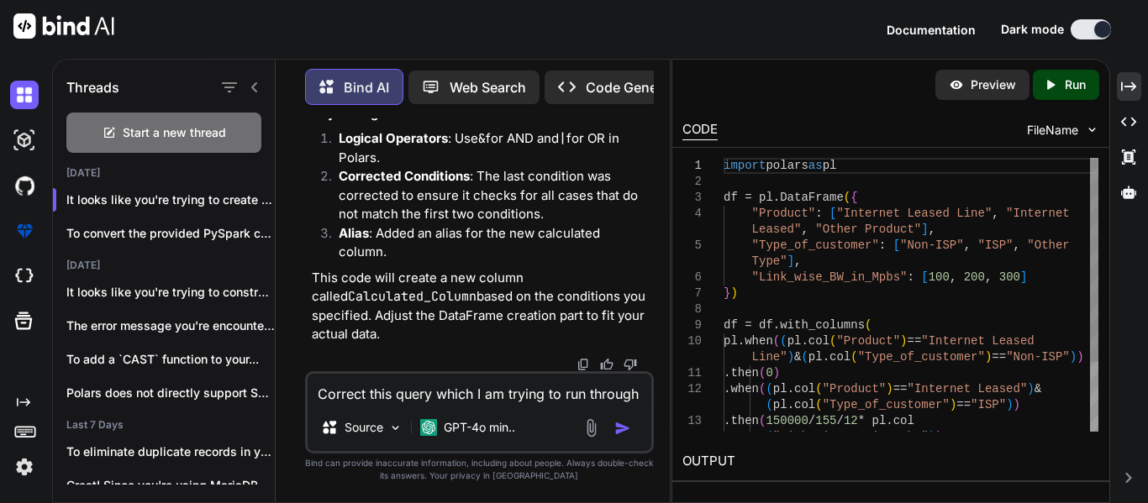
scroll to position [781, 0]
click at [1131, 75] on div "Created with Pixso." at bounding box center [1128, 86] width 24 height 29
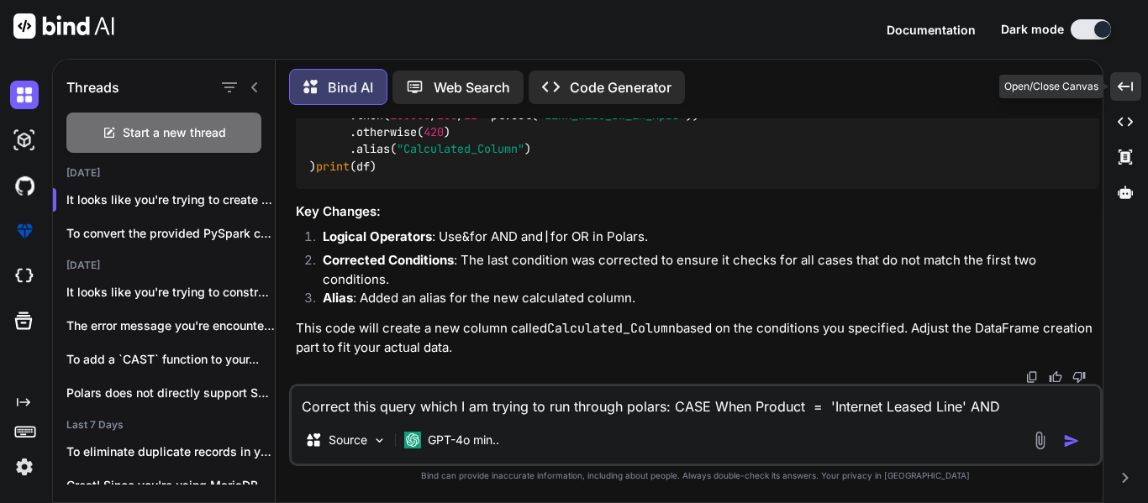
scroll to position [519, 0]
click at [766, 404] on textarea "Correct this query which I am trying to run through polars: CASE When Product =…" at bounding box center [696, 401] width 808 height 30
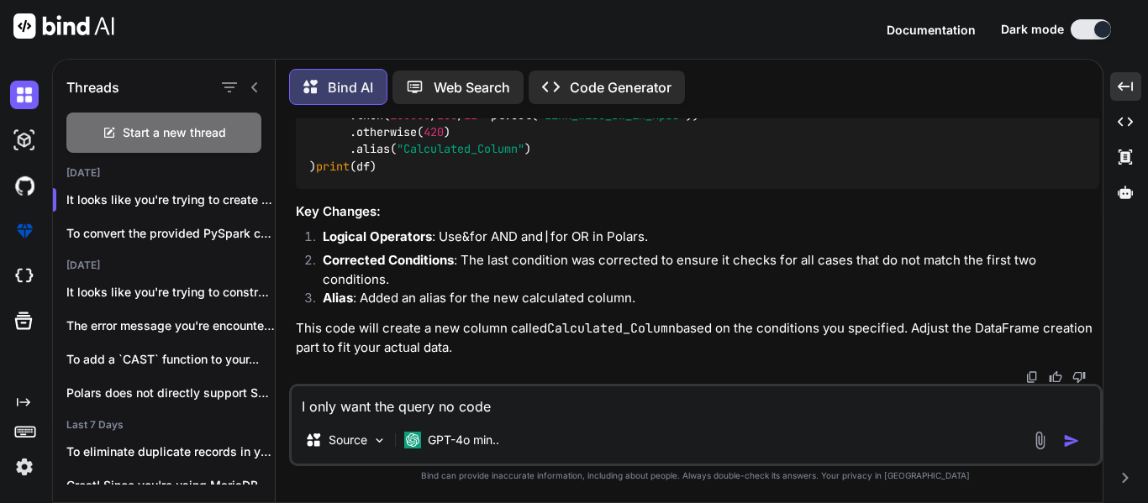
click at [1060, 443] on div at bounding box center [1058, 440] width 56 height 19
click at [1064, 442] on img "button" at bounding box center [1071, 441] width 17 height 17
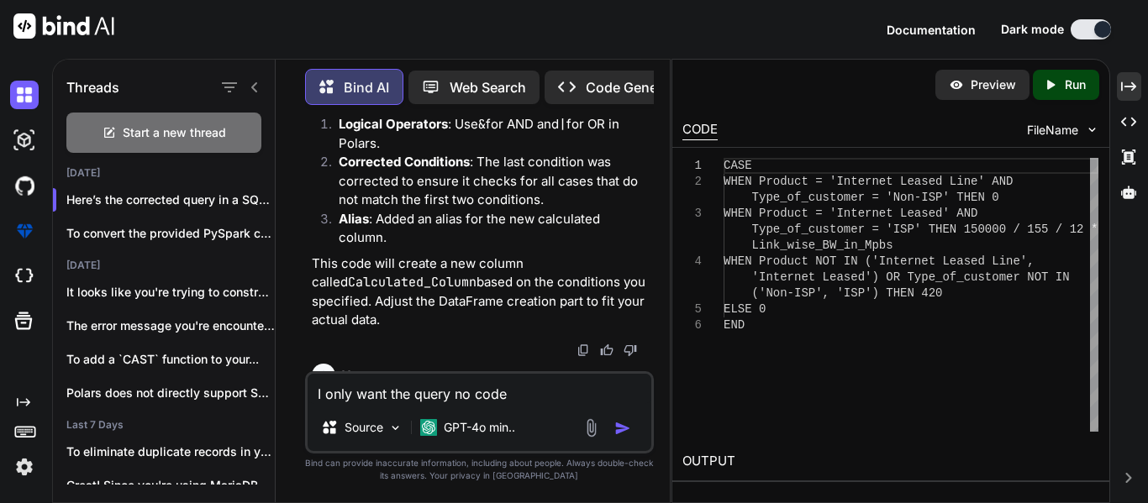
scroll to position [895, 0]
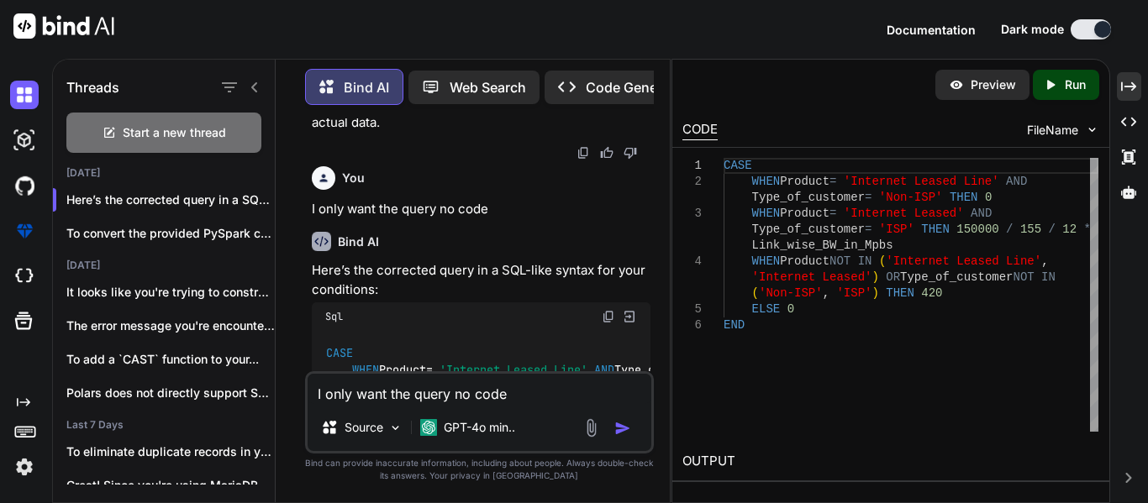
click at [1133, 81] on icon "Created with Pixso." at bounding box center [1128, 86] width 15 height 15
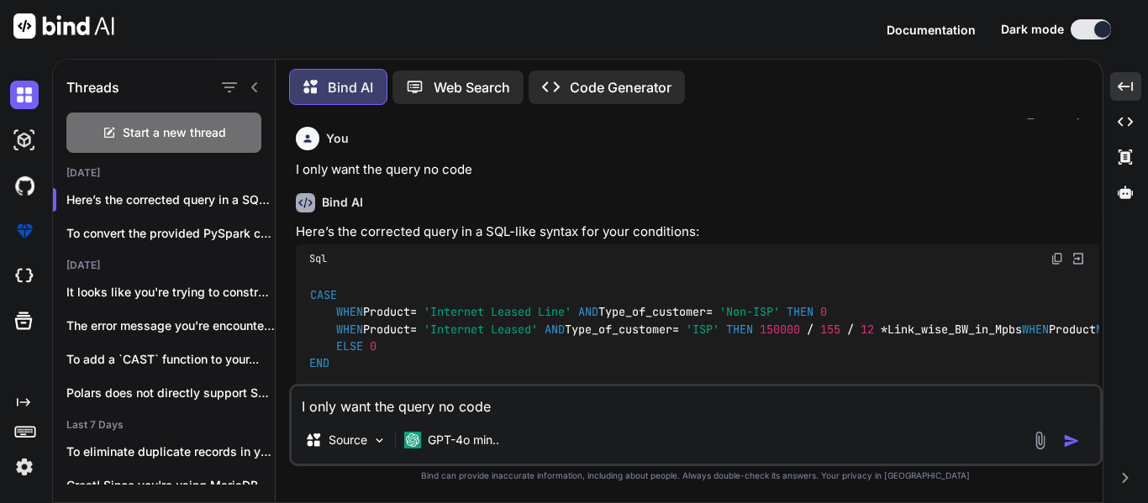
scroll to position [918, 0]
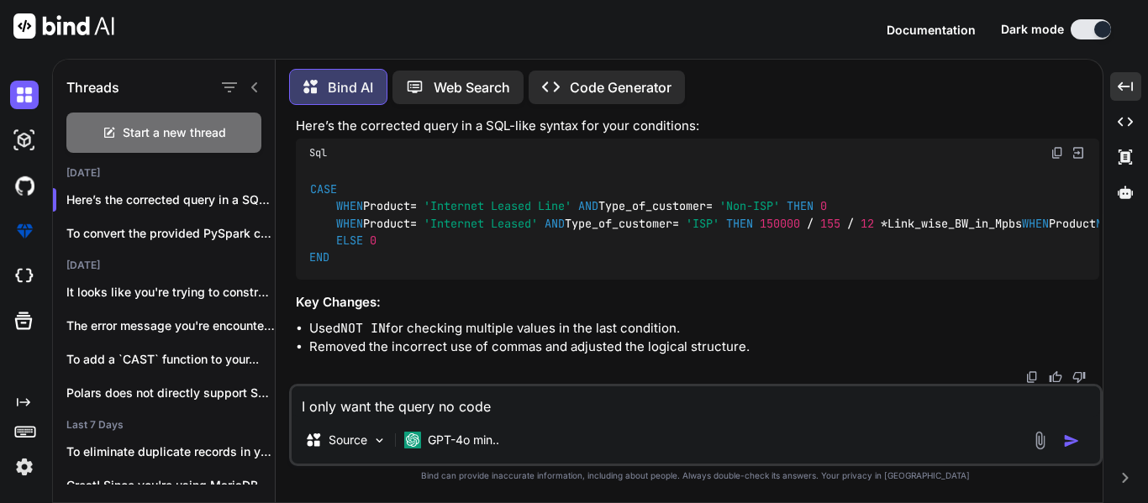
click at [1051, 146] on img at bounding box center [1056, 152] width 13 height 13
